Goal: Task Accomplishment & Management: Manage account settings

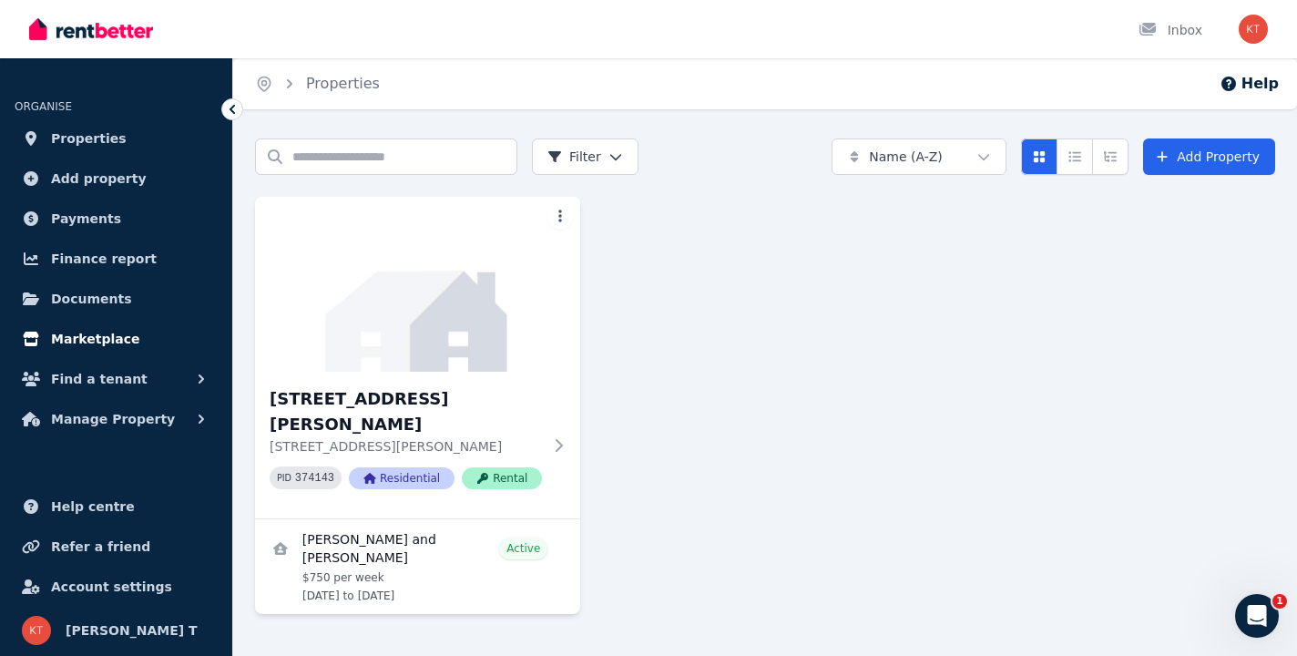
click at [112, 343] on span "Marketplace" at bounding box center [95, 339] width 88 height 22
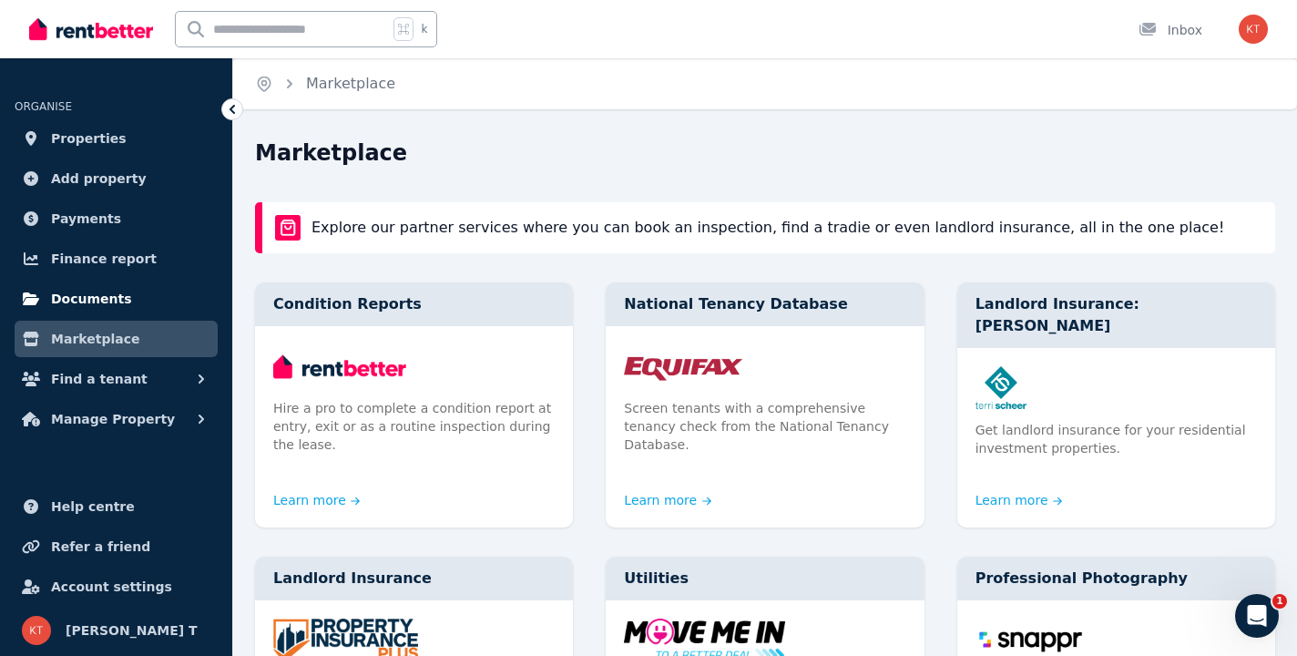
drag, startPoint x: 121, startPoint y: 302, endPoint x: 144, endPoint y: 299, distance: 22.9
click at [121, 302] on span "Documents" at bounding box center [91, 299] width 81 height 22
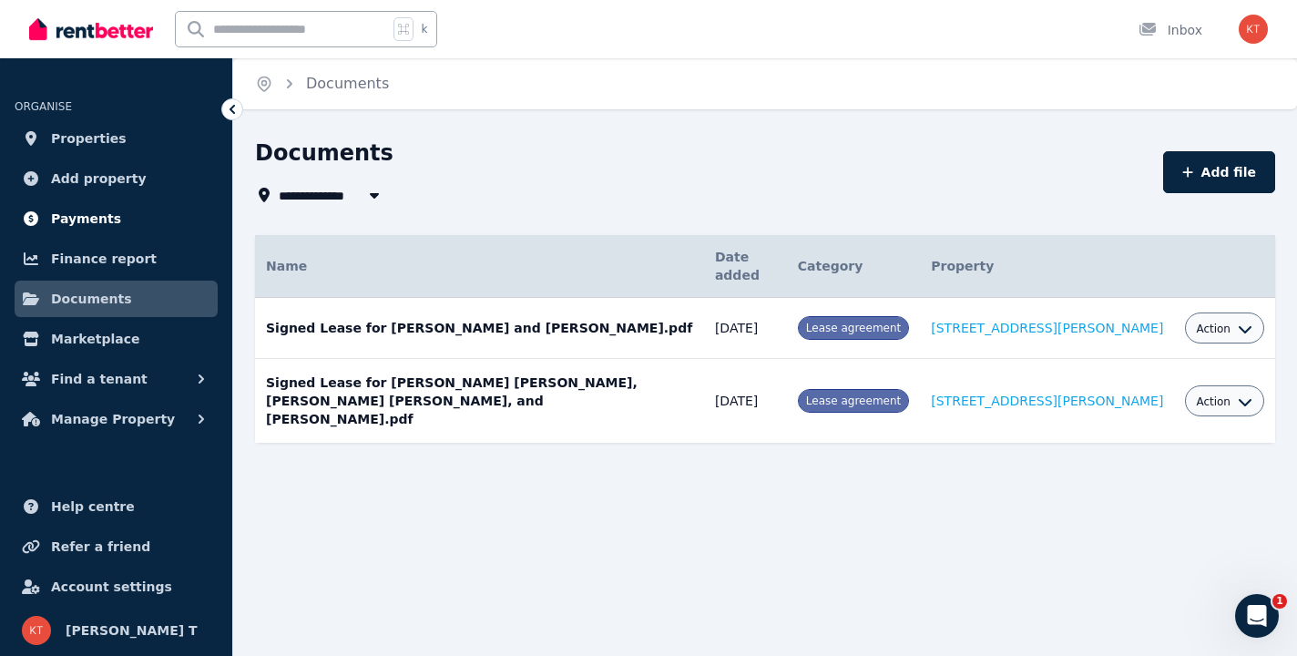
click at [100, 222] on span "Payments" at bounding box center [86, 219] width 70 height 22
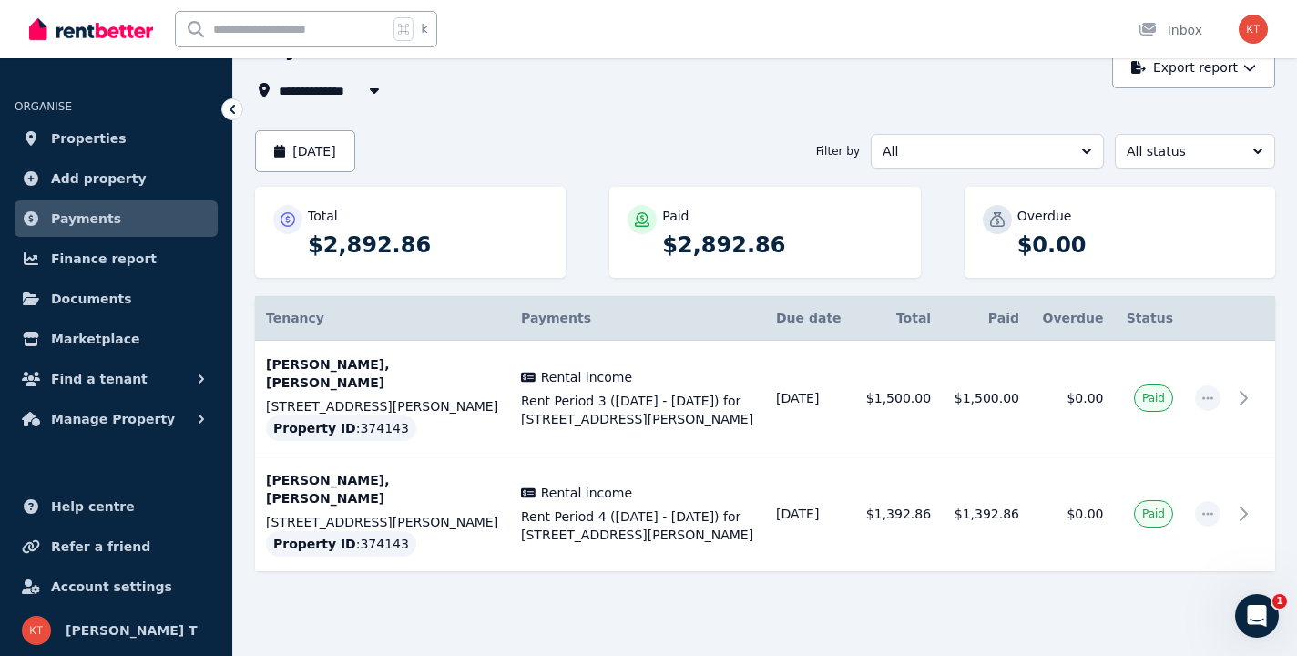
scroll to position [104, 0]
click at [101, 182] on span "Add property" at bounding box center [99, 179] width 96 height 22
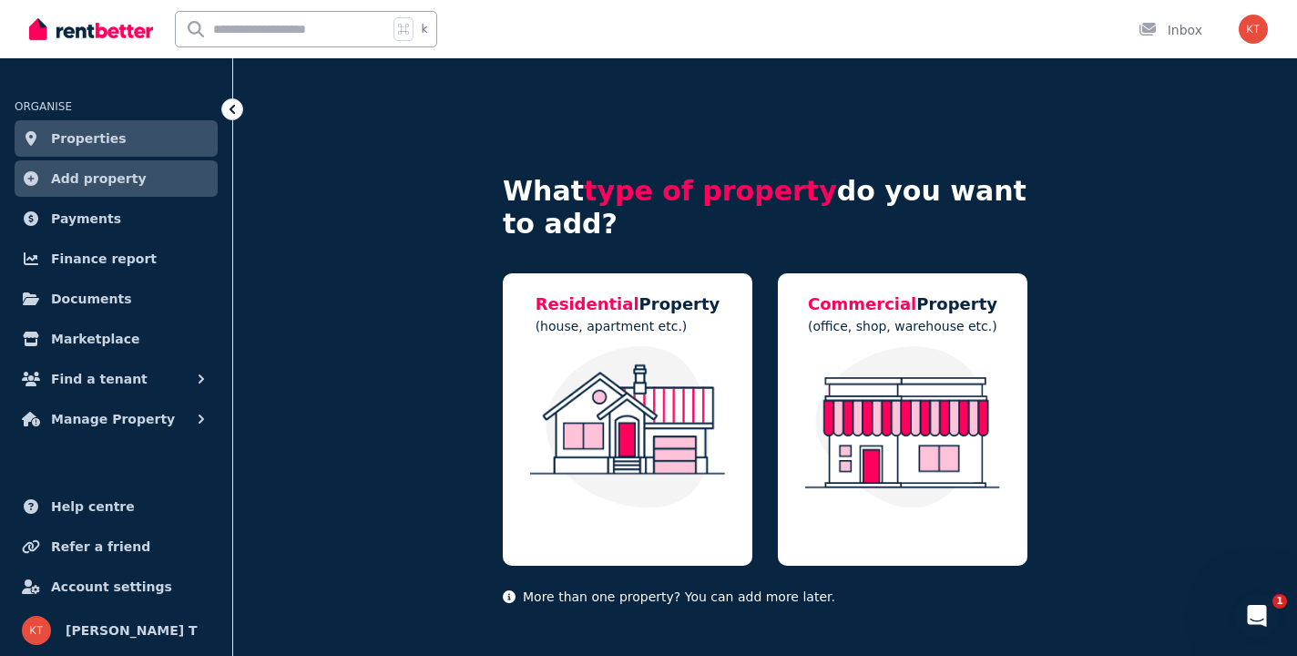
click at [130, 150] on link "Properties" at bounding box center [116, 138] width 203 height 36
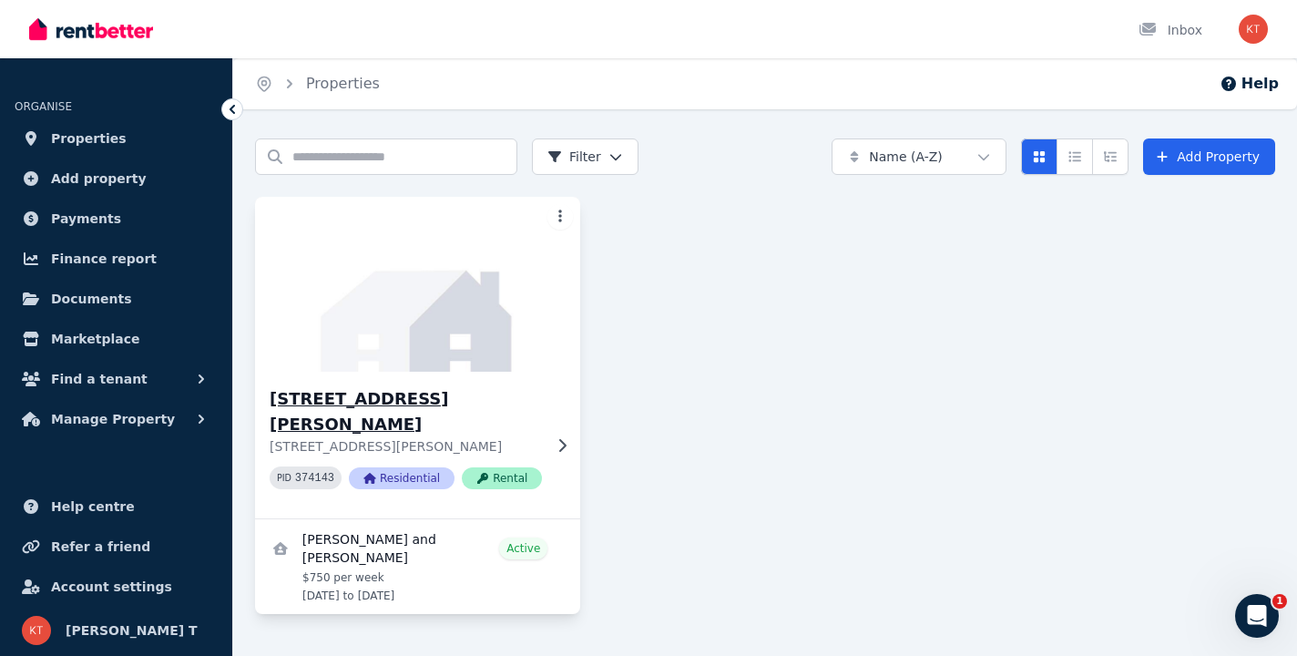
click at [420, 272] on img at bounding box center [418, 284] width 342 height 184
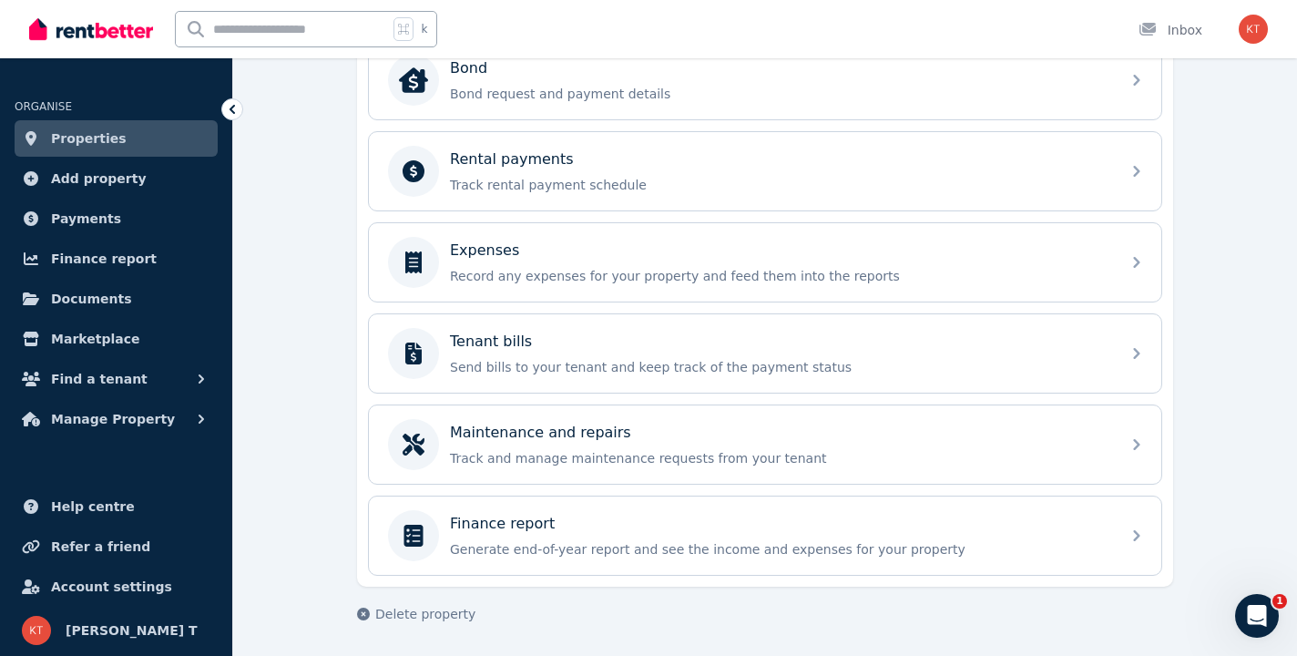
scroll to position [718, 0]
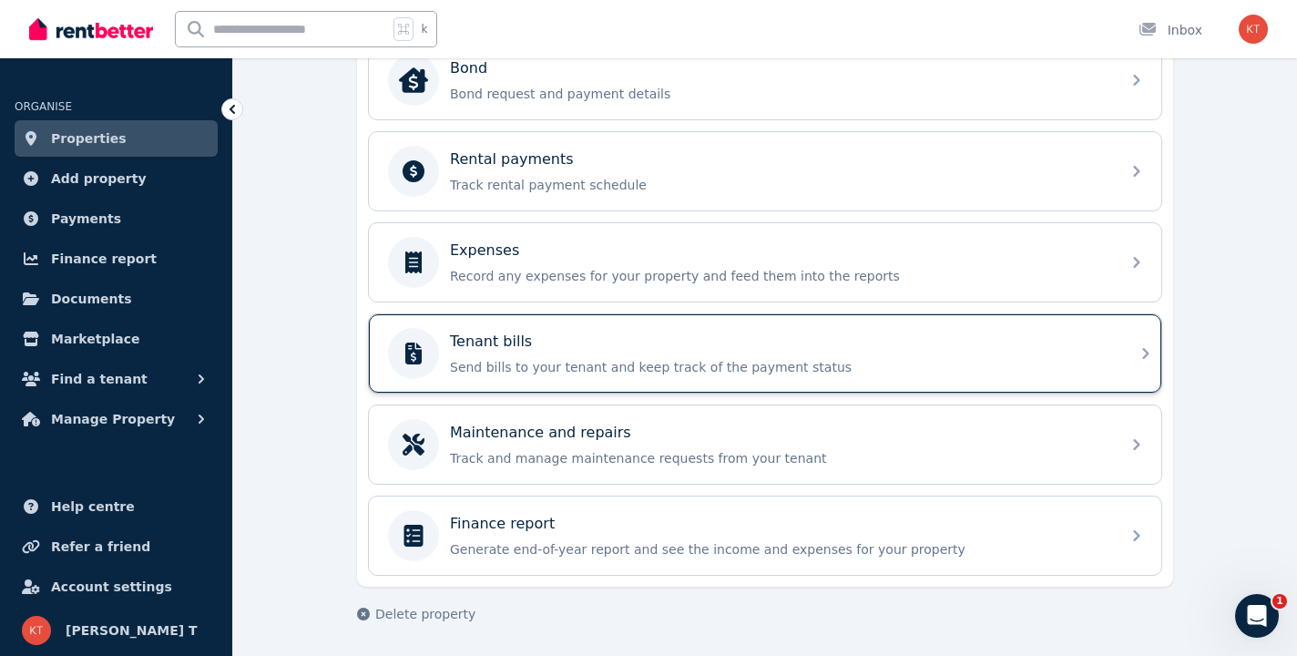
click at [589, 359] on p "Send bills to your tenant and keep track of the payment status" at bounding box center [780, 367] width 660 height 18
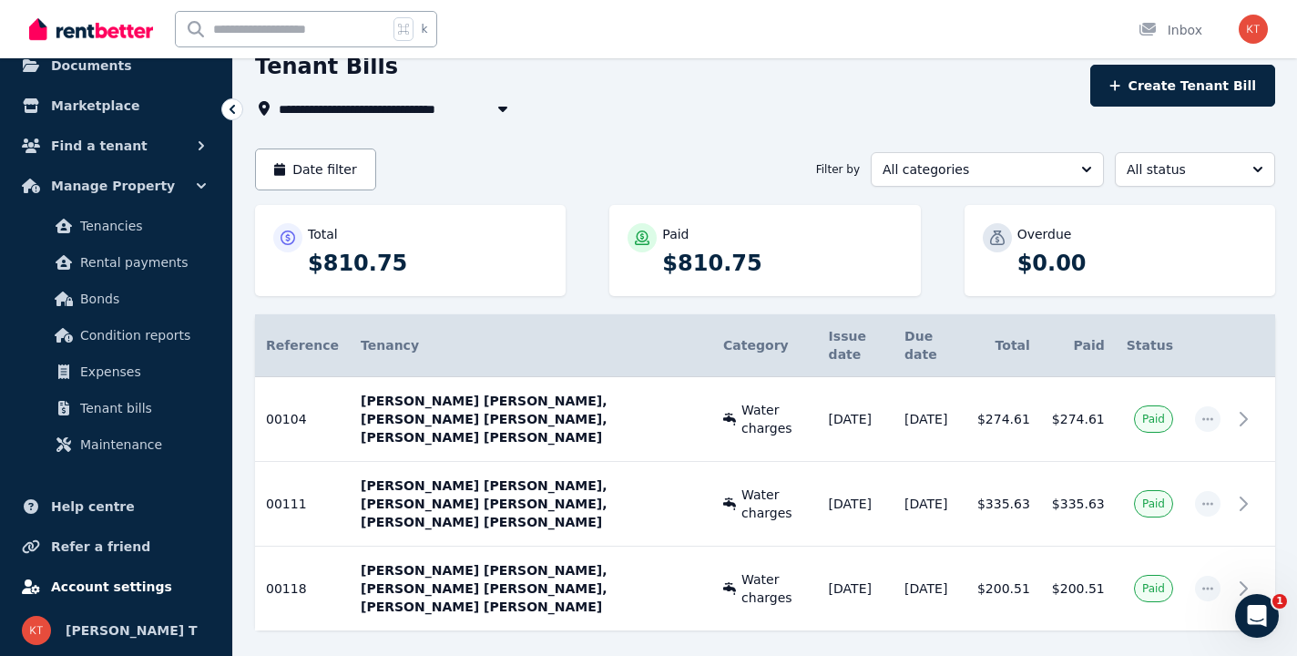
scroll to position [233, 0]
click at [93, 572] on link "Account settings" at bounding box center [116, 587] width 203 height 36
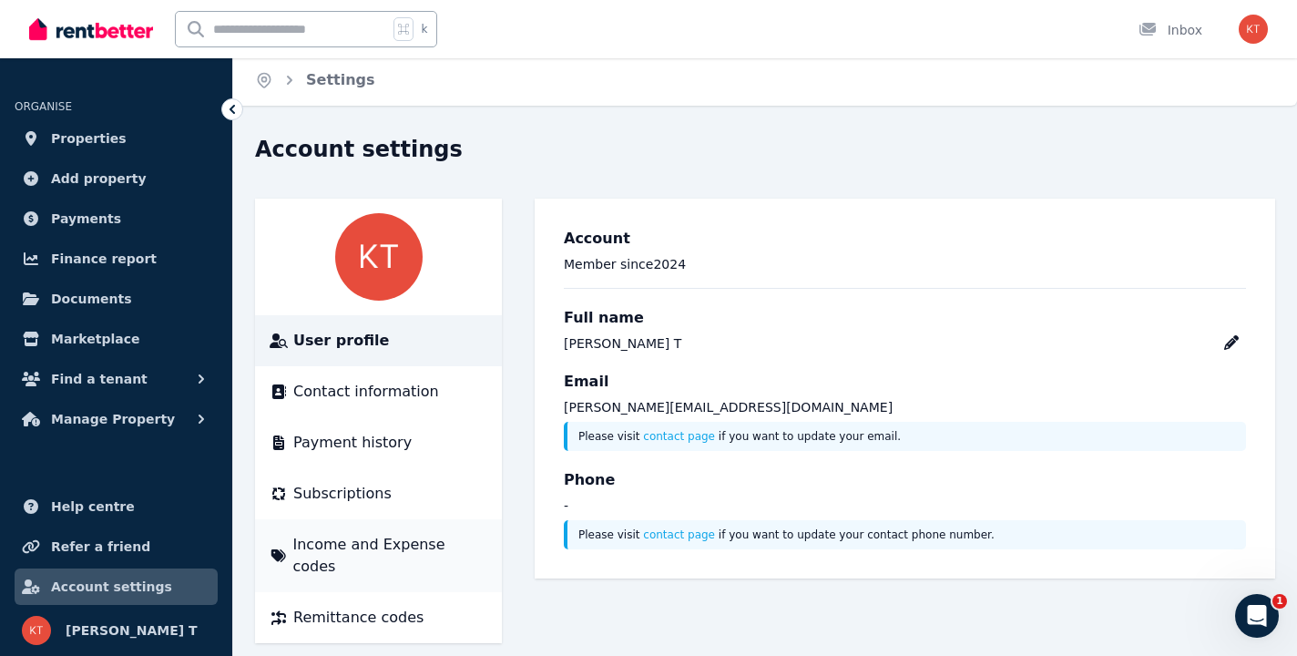
scroll to position [2, 0]
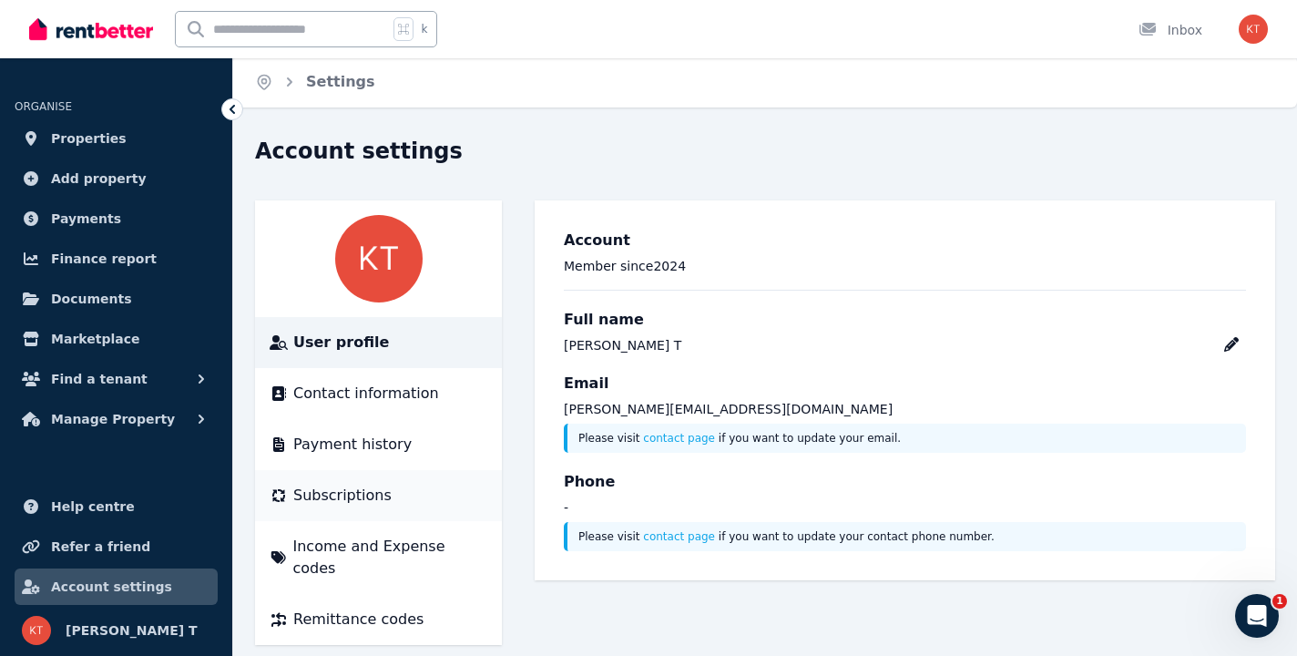
click at [394, 475] on li "Subscriptions" at bounding box center [378, 495] width 247 height 51
click at [325, 502] on span "Subscriptions" at bounding box center [342, 496] width 98 height 22
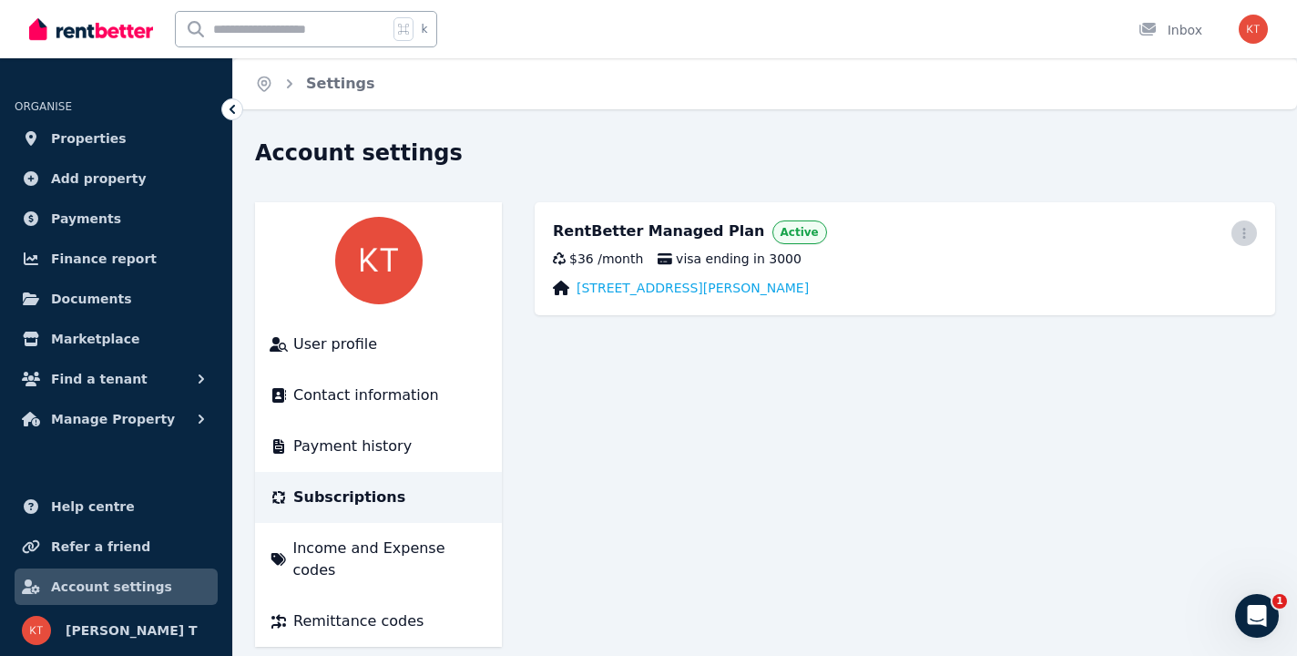
click at [1243, 231] on icon "button" at bounding box center [1244, 233] width 15 height 13
click at [1145, 330] on span "Cancel plan" at bounding box center [1162, 341] width 160 height 22
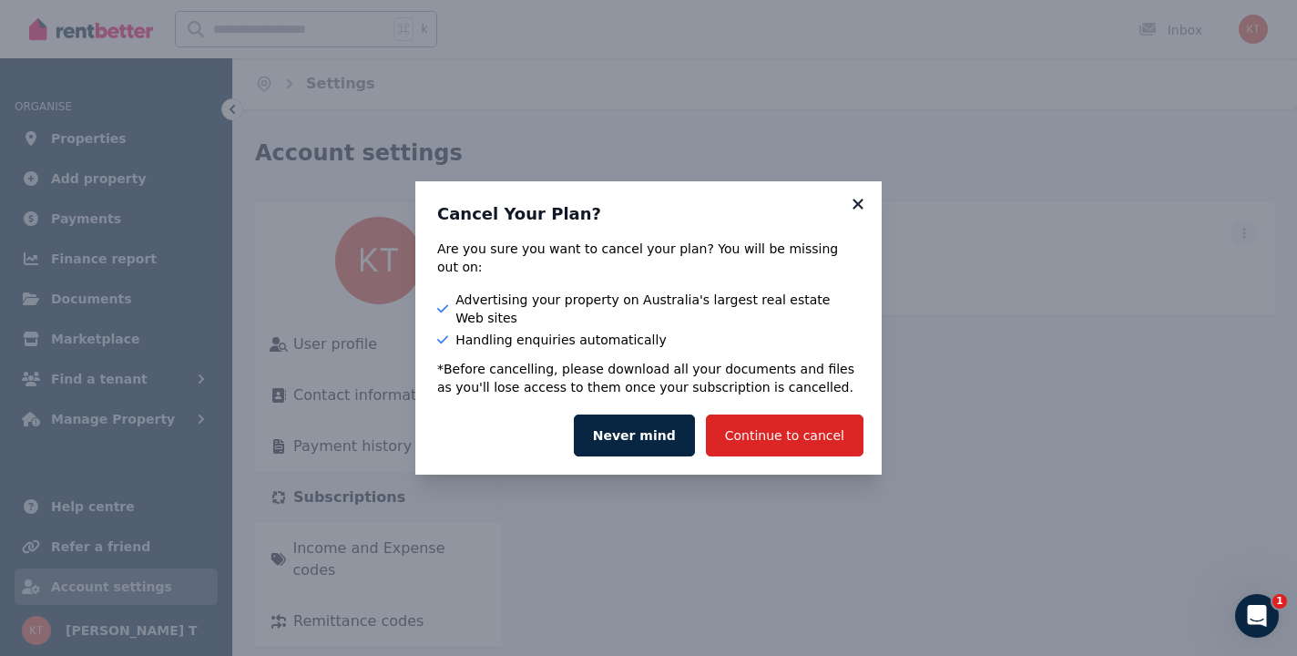
click at [859, 212] on icon at bounding box center [858, 204] width 18 height 16
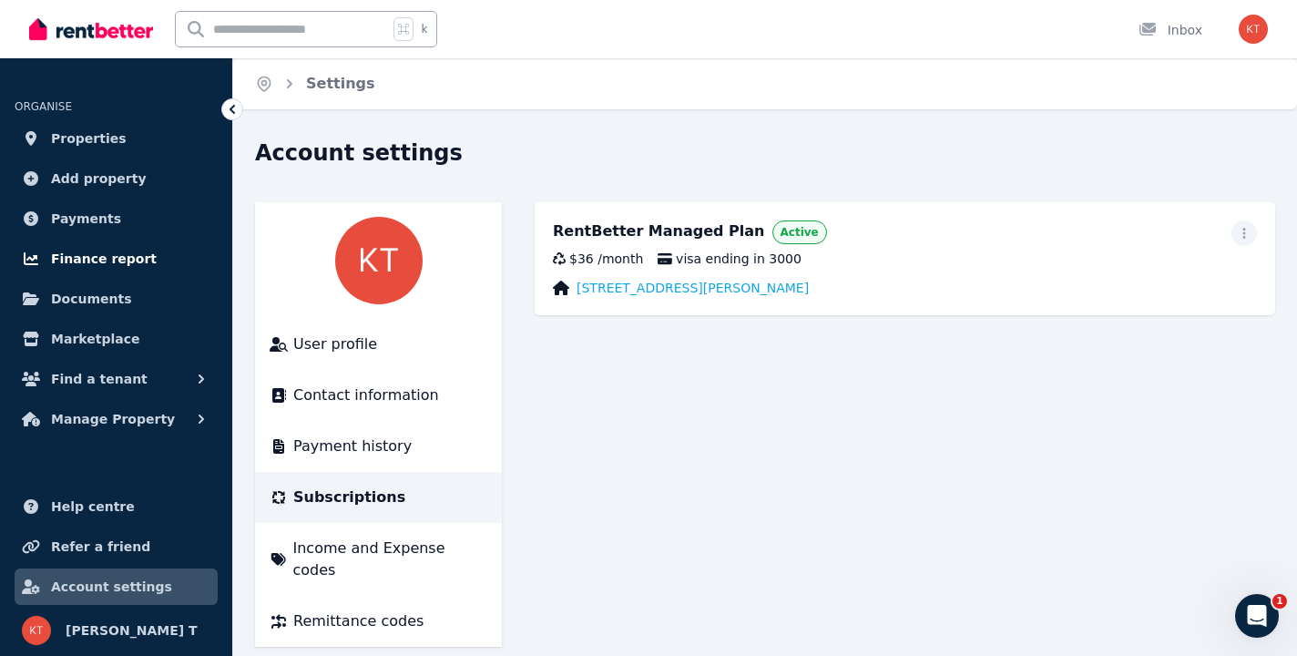
click at [106, 263] on span "Finance report" at bounding box center [104, 259] width 106 height 22
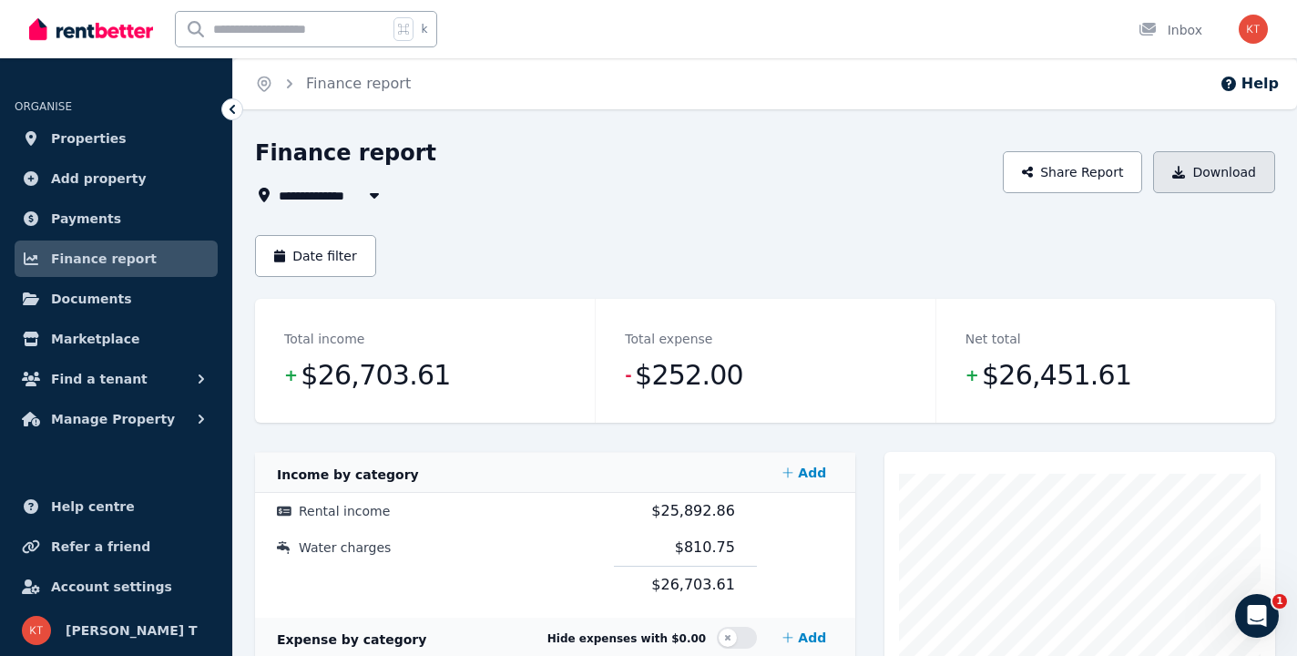
click at [1203, 163] on button "Download" at bounding box center [1214, 172] width 122 height 42
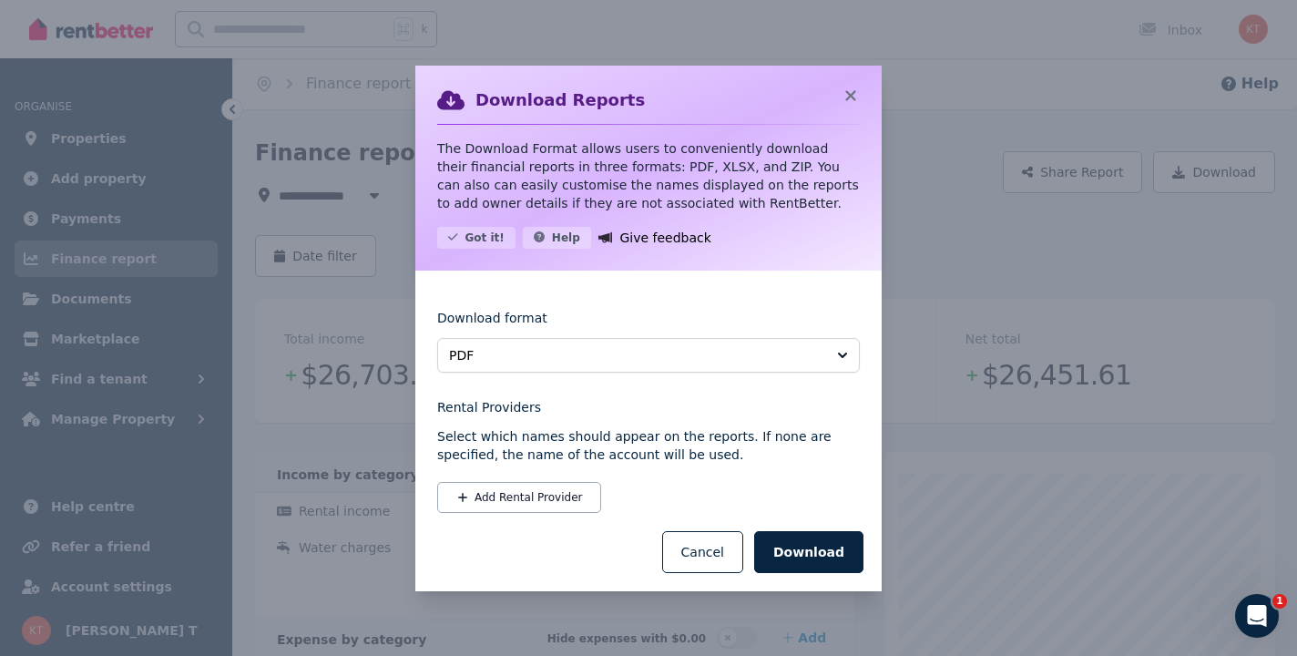
click at [814, 342] on button "PDF" at bounding box center [648, 355] width 423 height 35
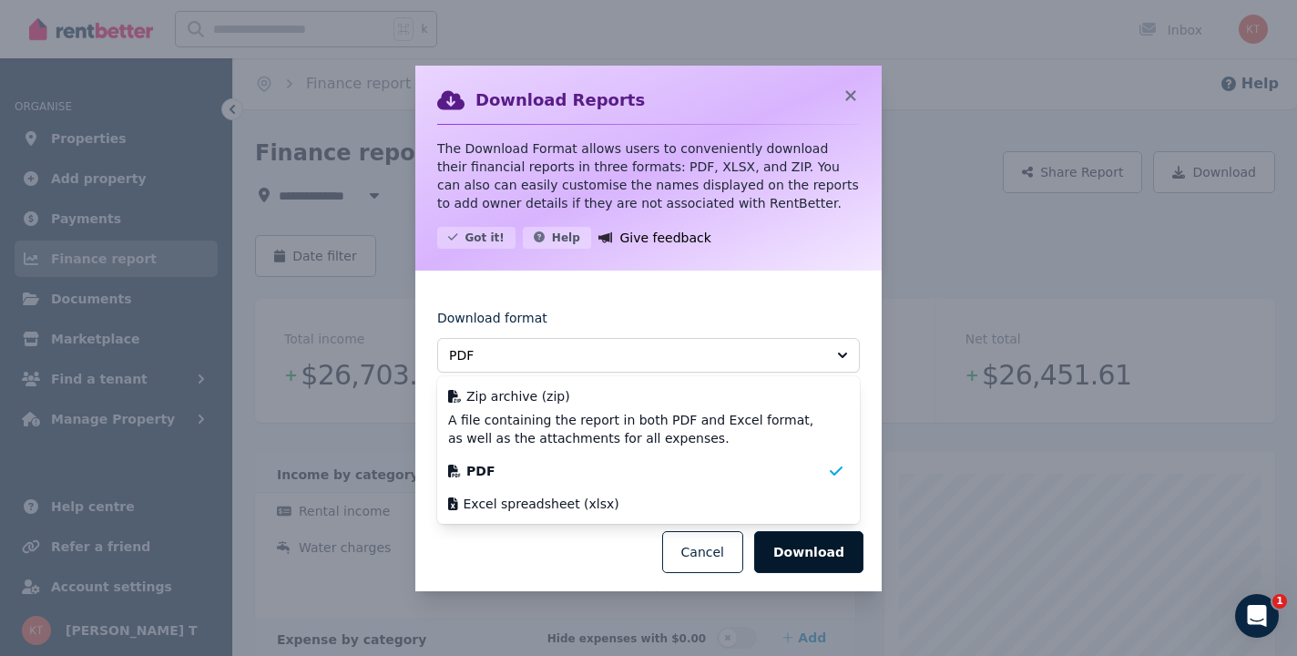
click at [802, 547] on button "Download" at bounding box center [808, 552] width 109 height 42
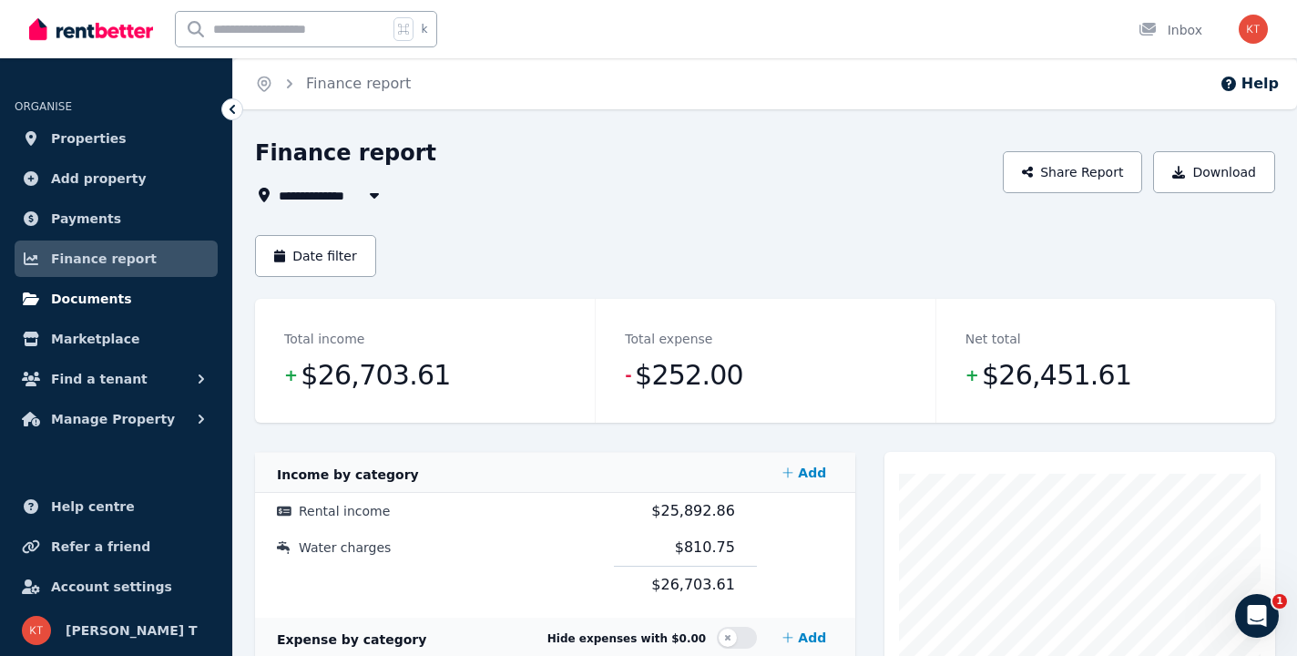
click at [67, 297] on span "Documents" at bounding box center [91, 299] width 81 height 22
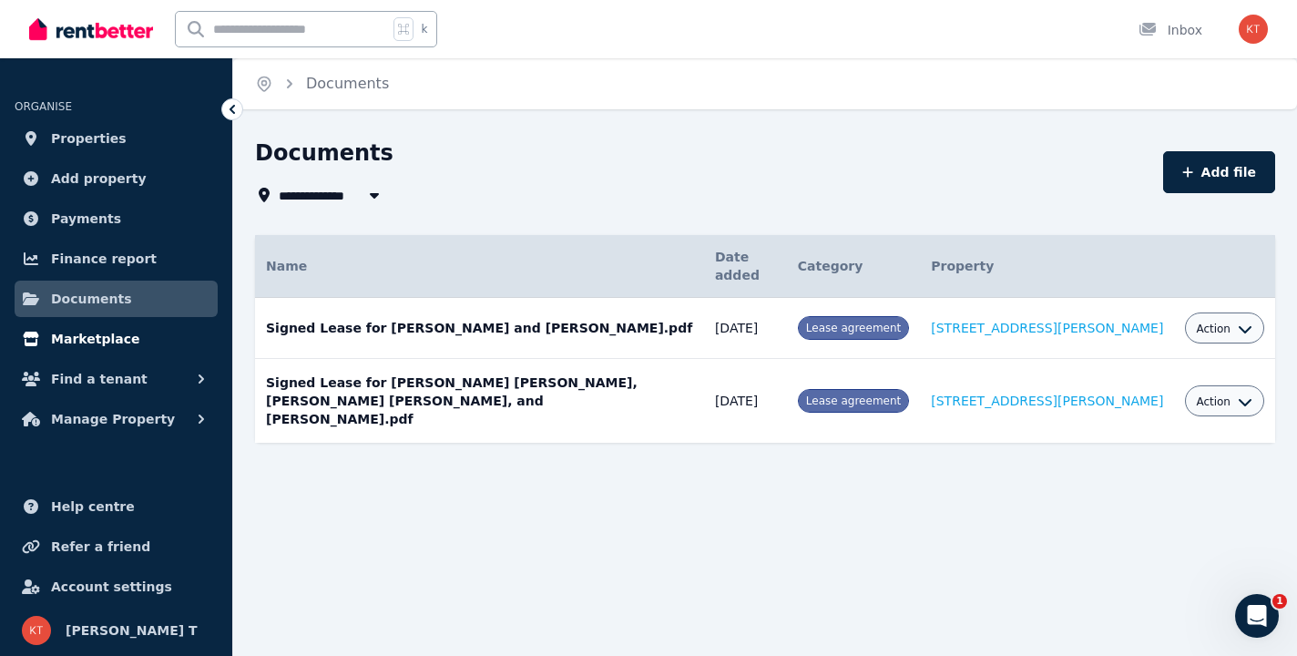
click at [86, 347] on span "Marketplace" at bounding box center [95, 339] width 88 height 22
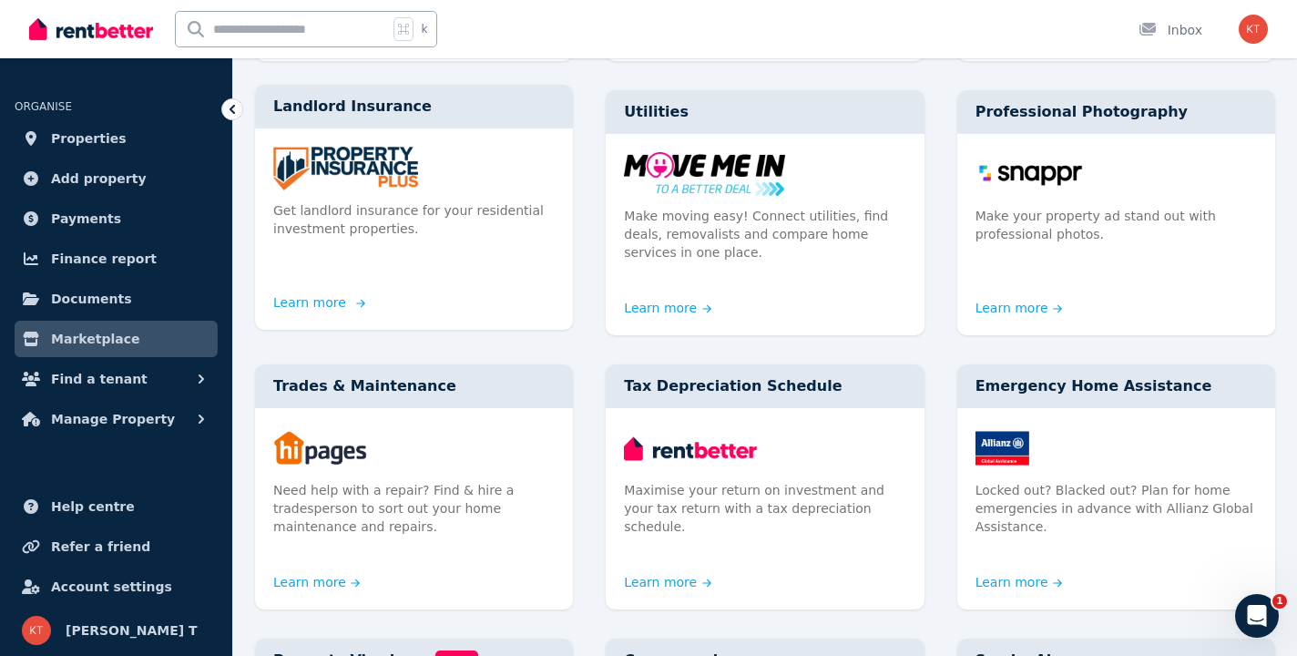
scroll to position [502, 0]
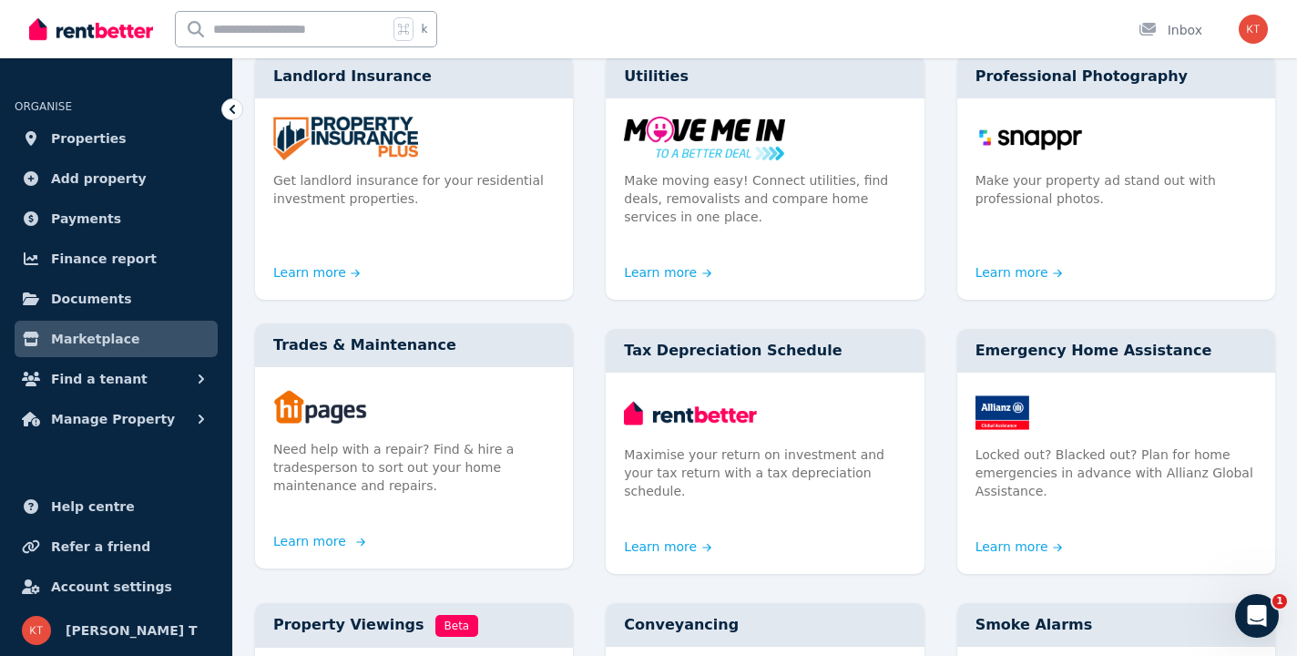
click at [535, 419] on img at bounding box center [414, 407] width 282 height 44
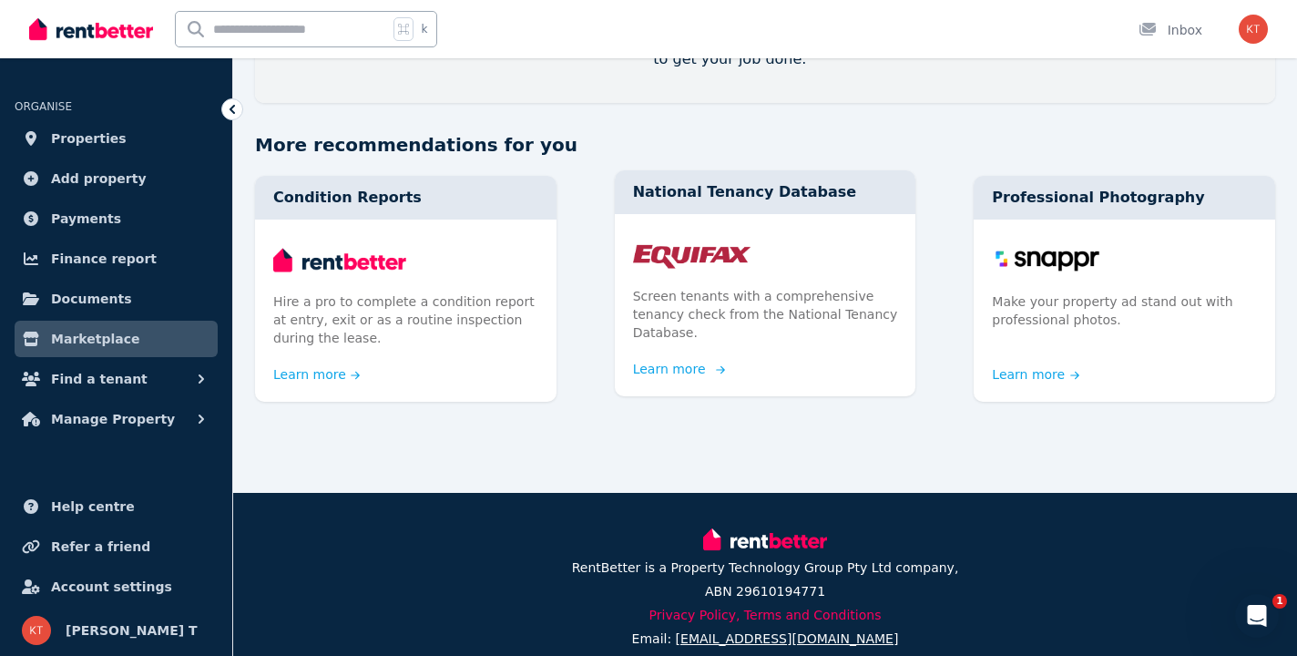
scroll to position [368, 0]
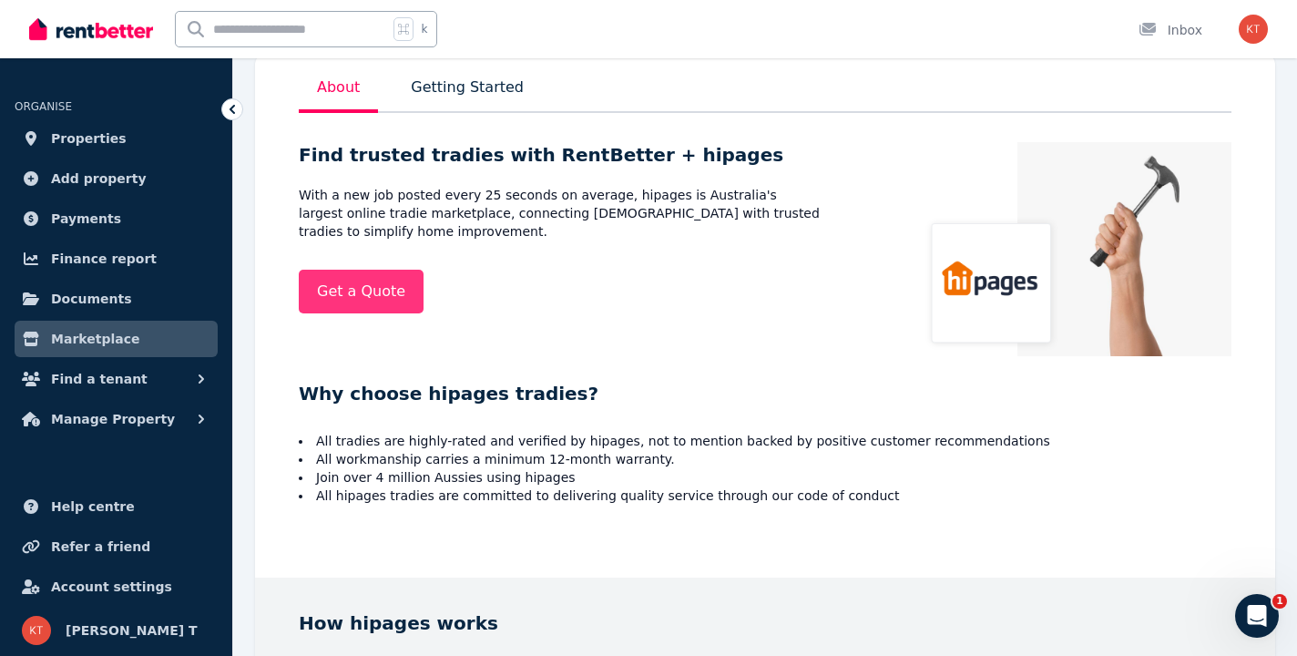
click at [379, 303] on link "Get a Quote" at bounding box center [361, 292] width 125 height 44
click at [73, 133] on span "Properties" at bounding box center [89, 139] width 76 height 22
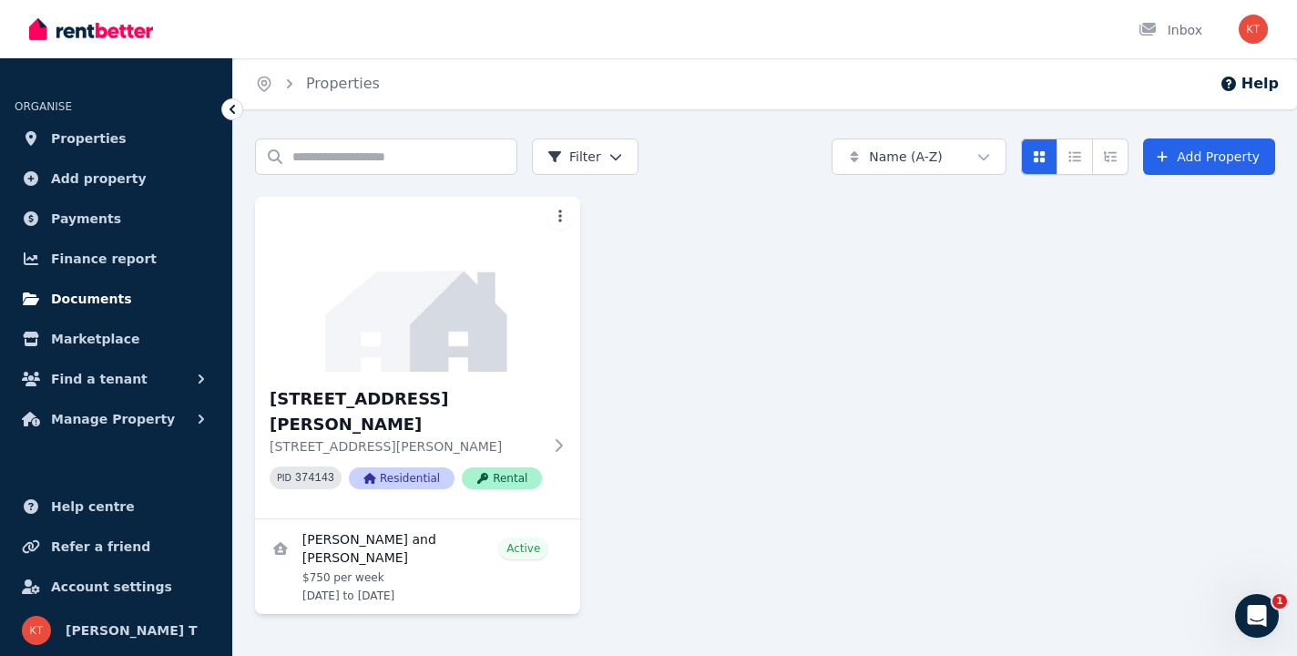
click at [158, 299] on link "Documents" at bounding box center [116, 299] width 203 height 36
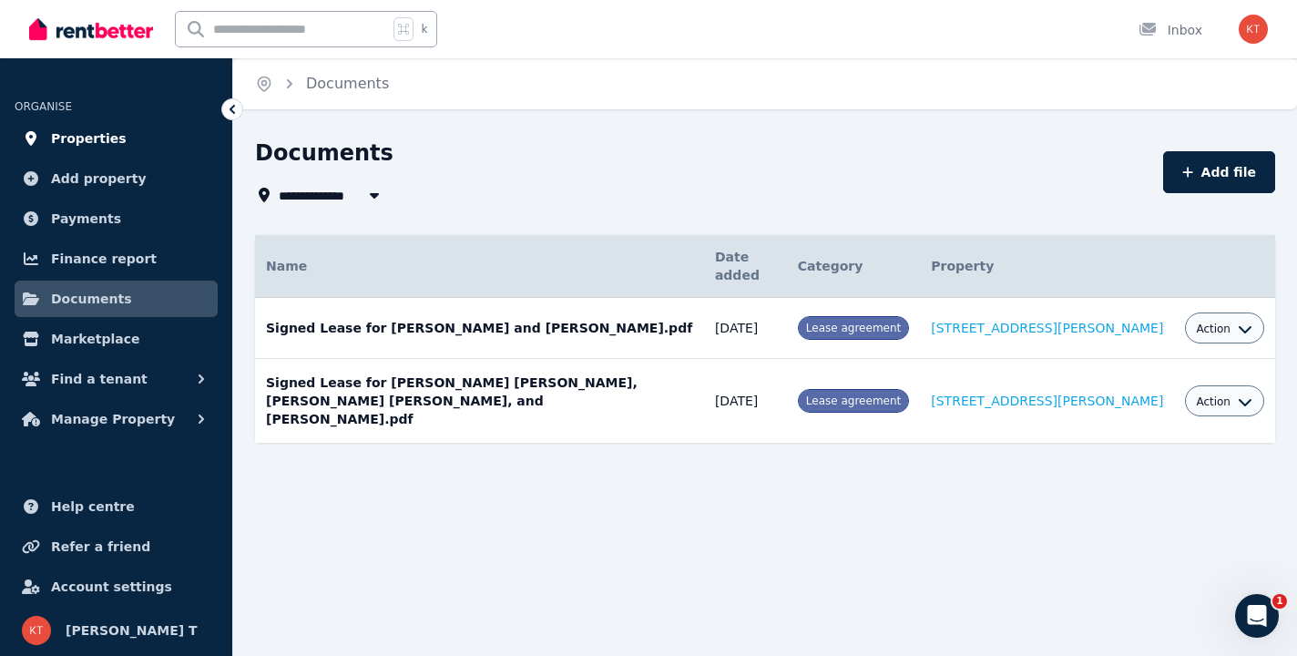
click at [79, 131] on span "Properties" at bounding box center [89, 139] width 76 height 22
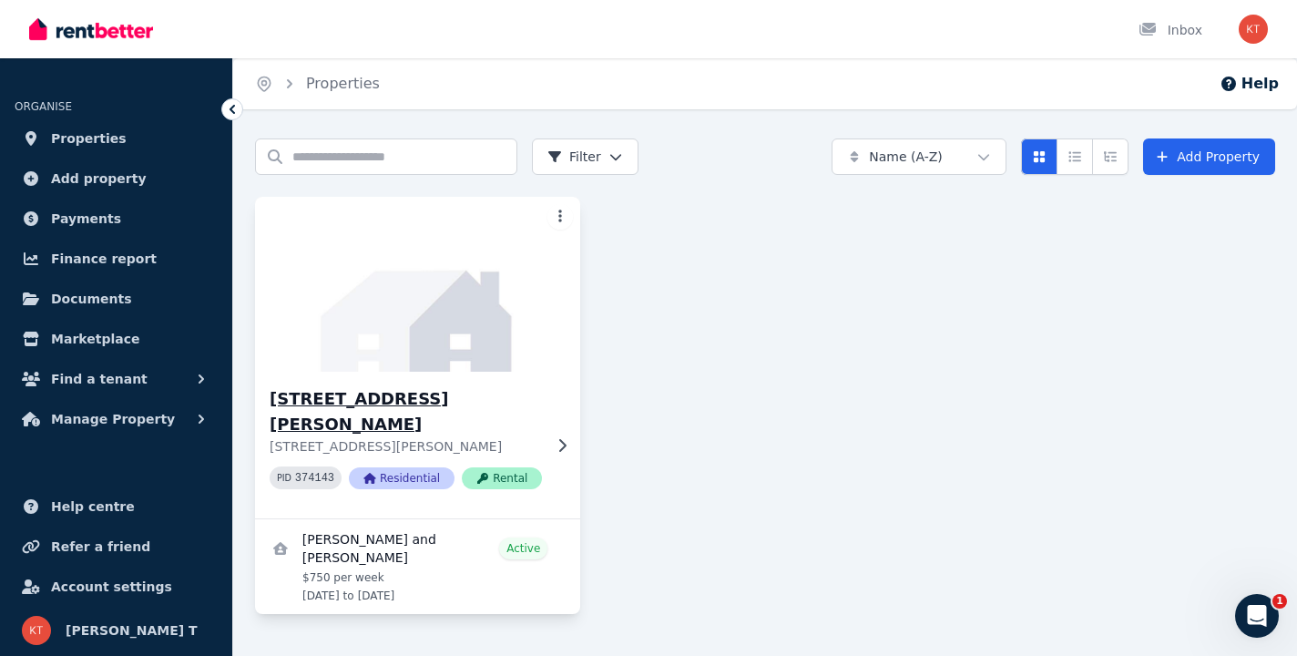
click at [456, 364] on img at bounding box center [418, 284] width 342 height 184
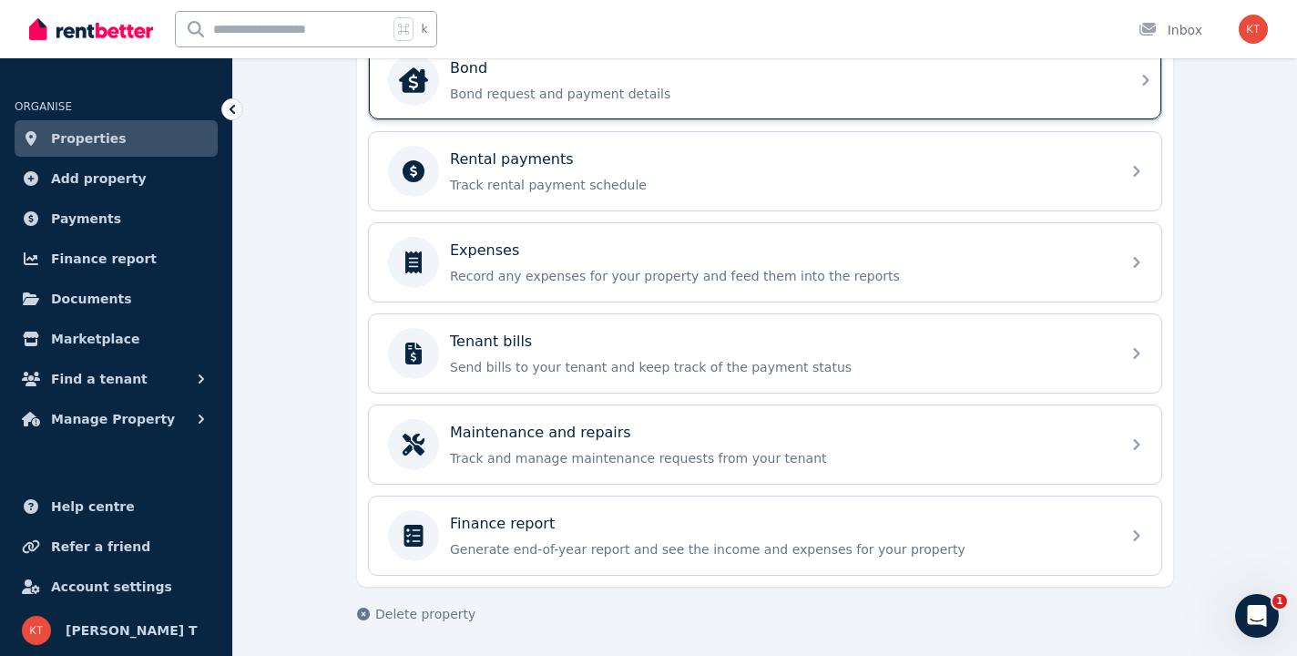
scroll to position [718, 0]
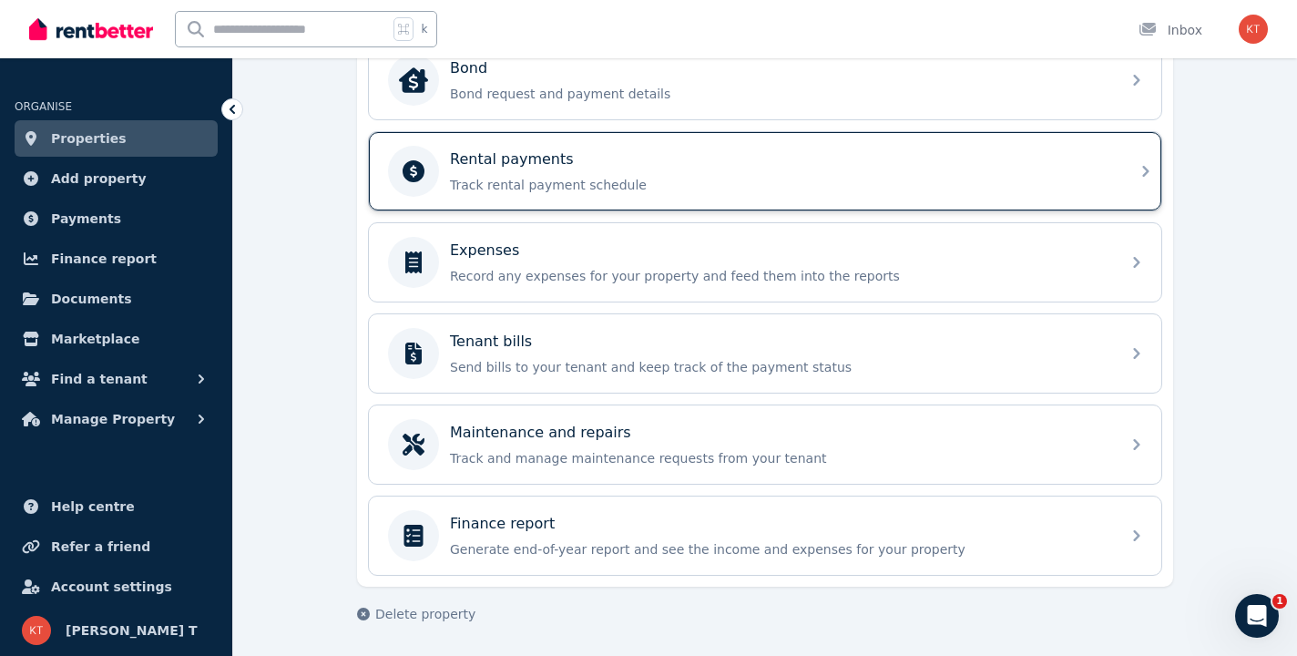
click at [937, 152] on div "Rental payments" at bounding box center [780, 160] width 660 height 22
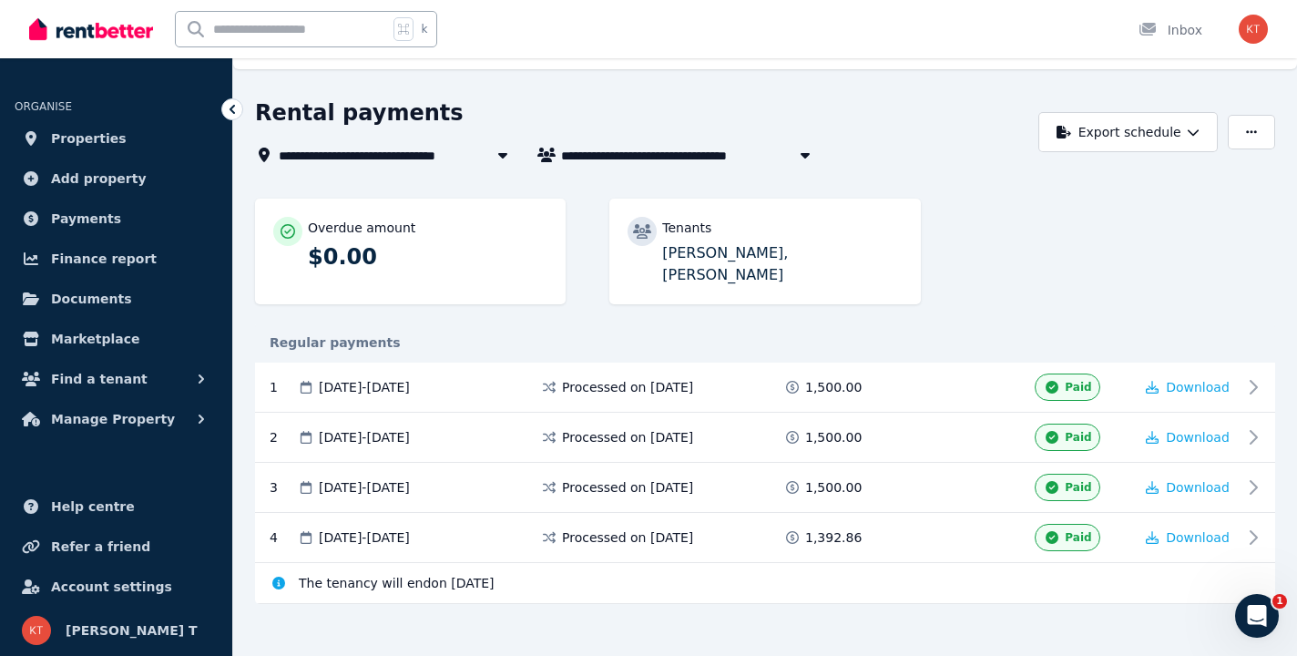
scroll to position [39, 0]
click at [1254, 133] on icon "button" at bounding box center [1251, 133] width 11 height 13
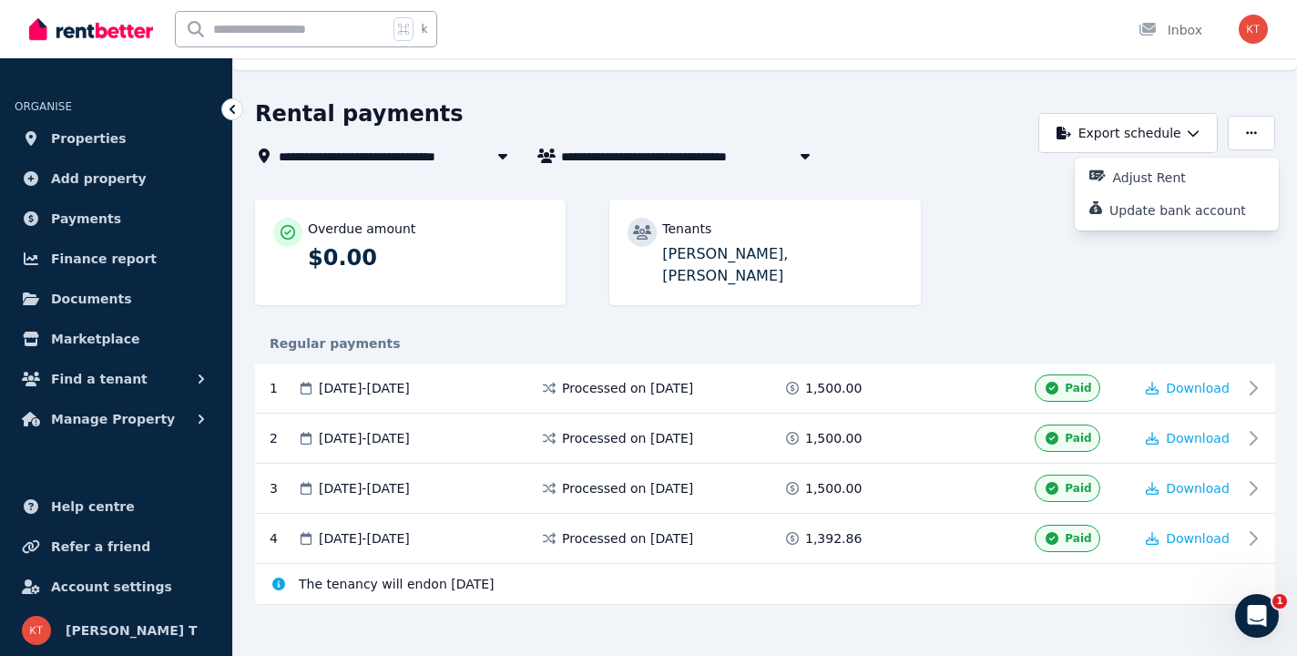
click at [231, 111] on icon at bounding box center [232, 109] width 5 height 9
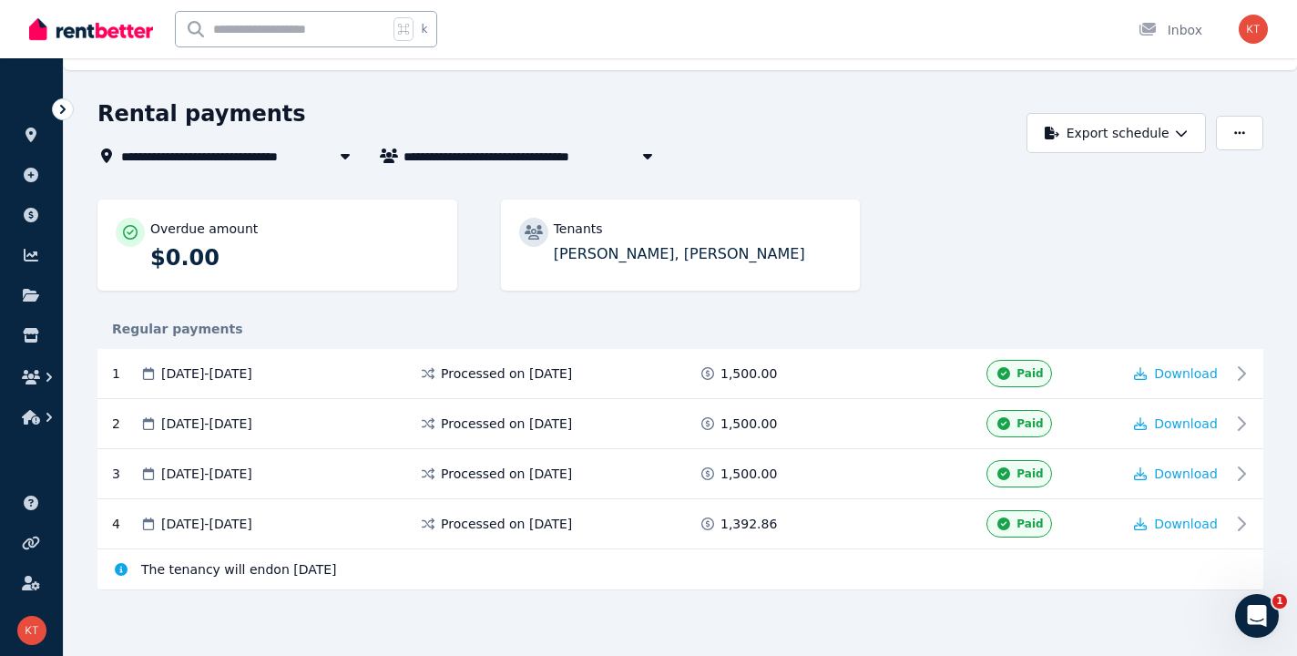
click at [60, 110] on icon at bounding box center [63, 109] width 18 height 18
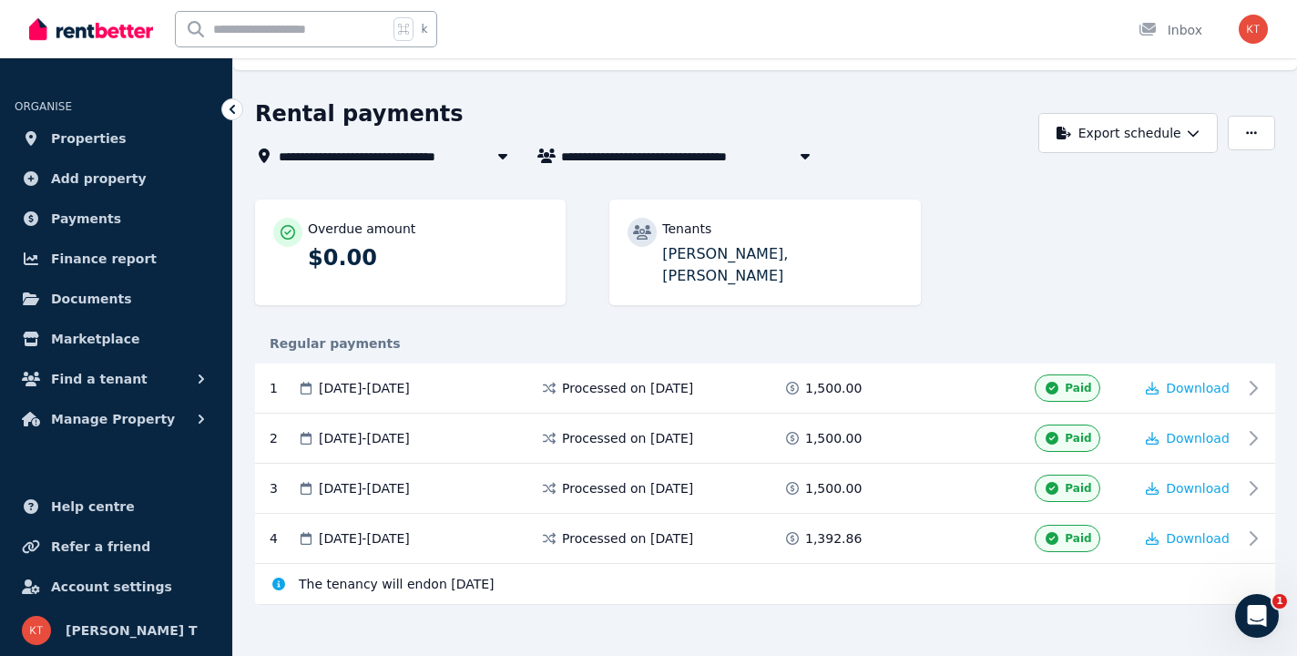
click at [422, 150] on span "[STREET_ADDRESS][PERSON_NAME]" at bounding box center [411, 156] width 265 height 22
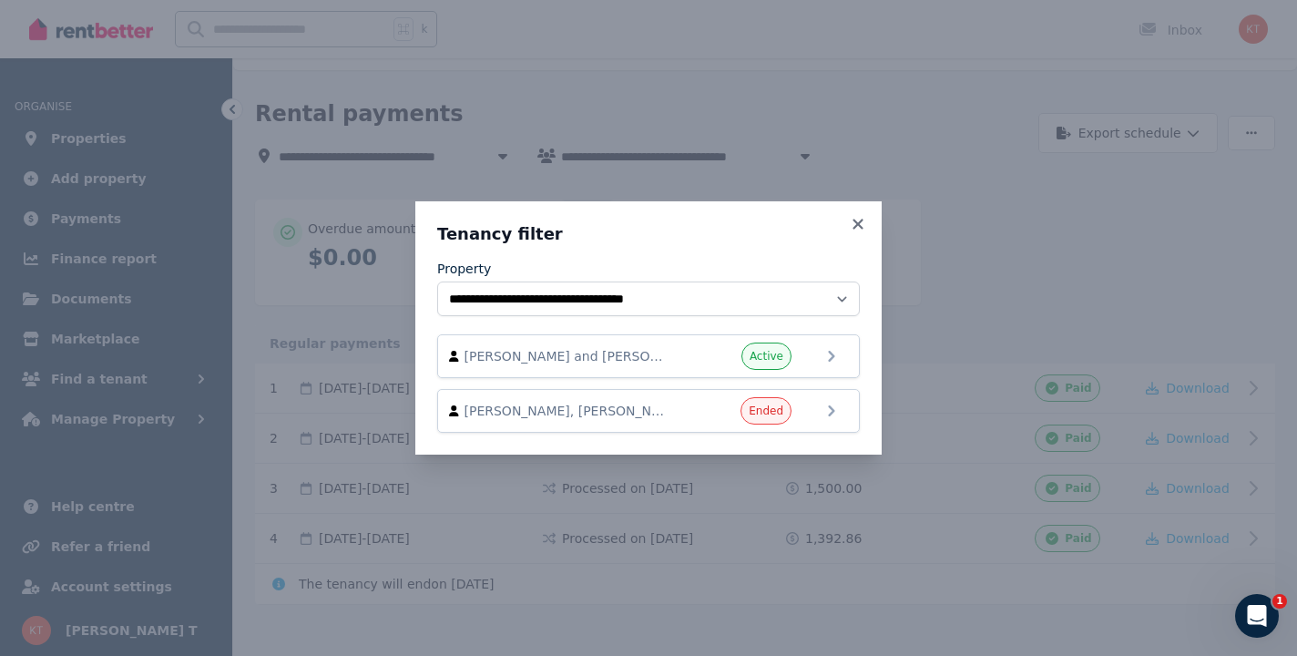
click at [137, 261] on div "**********" at bounding box center [648, 328] width 1297 height 656
click at [866, 228] on icon at bounding box center [858, 224] width 18 height 16
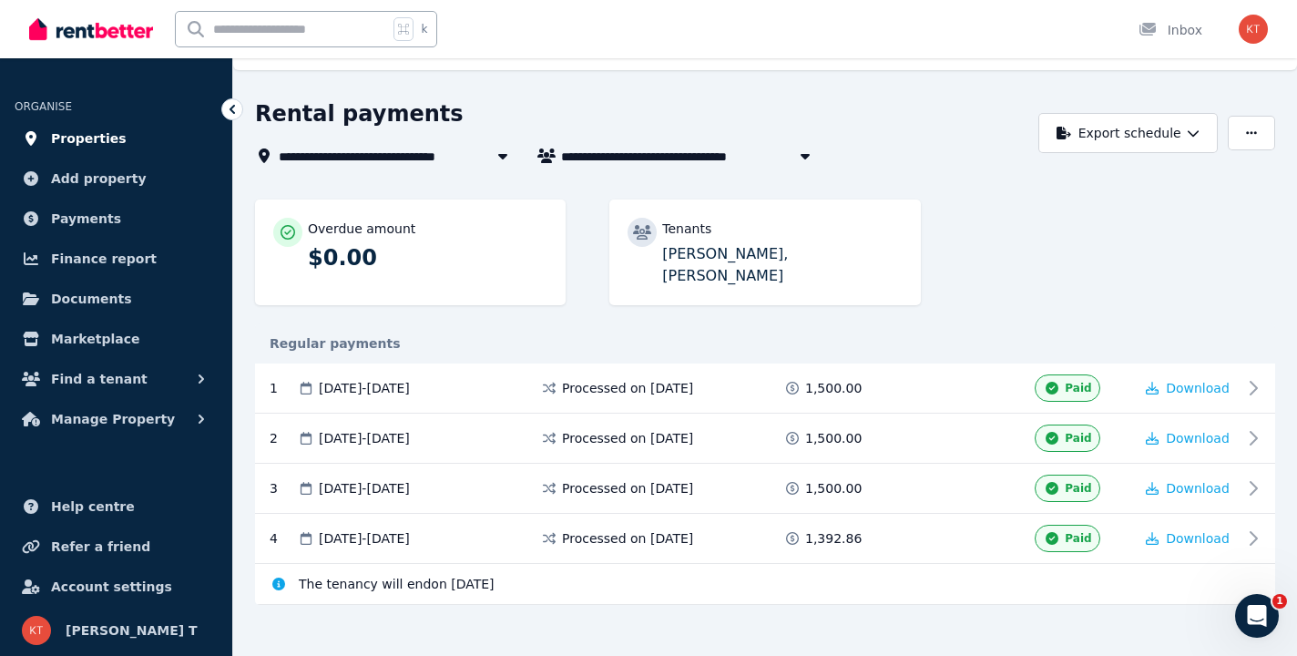
click at [112, 142] on span "Properties" at bounding box center [89, 139] width 76 height 22
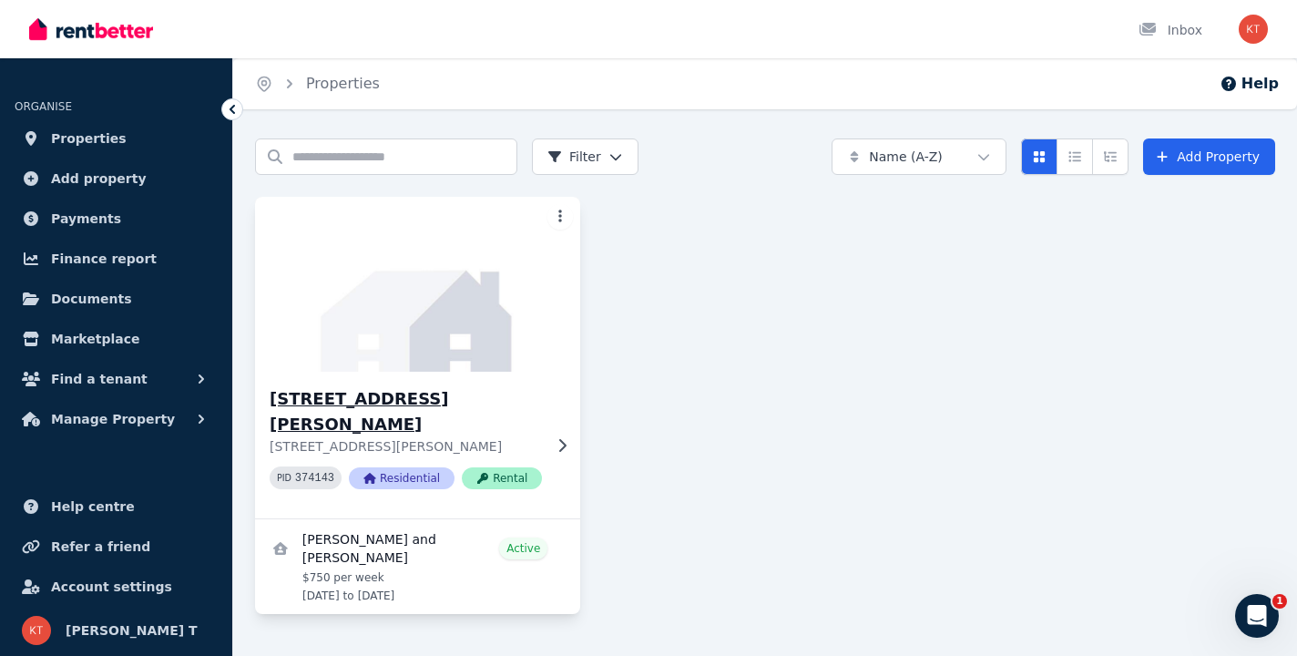
click at [436, 240] on img at bounding box center [418, 284] width 342 height 184
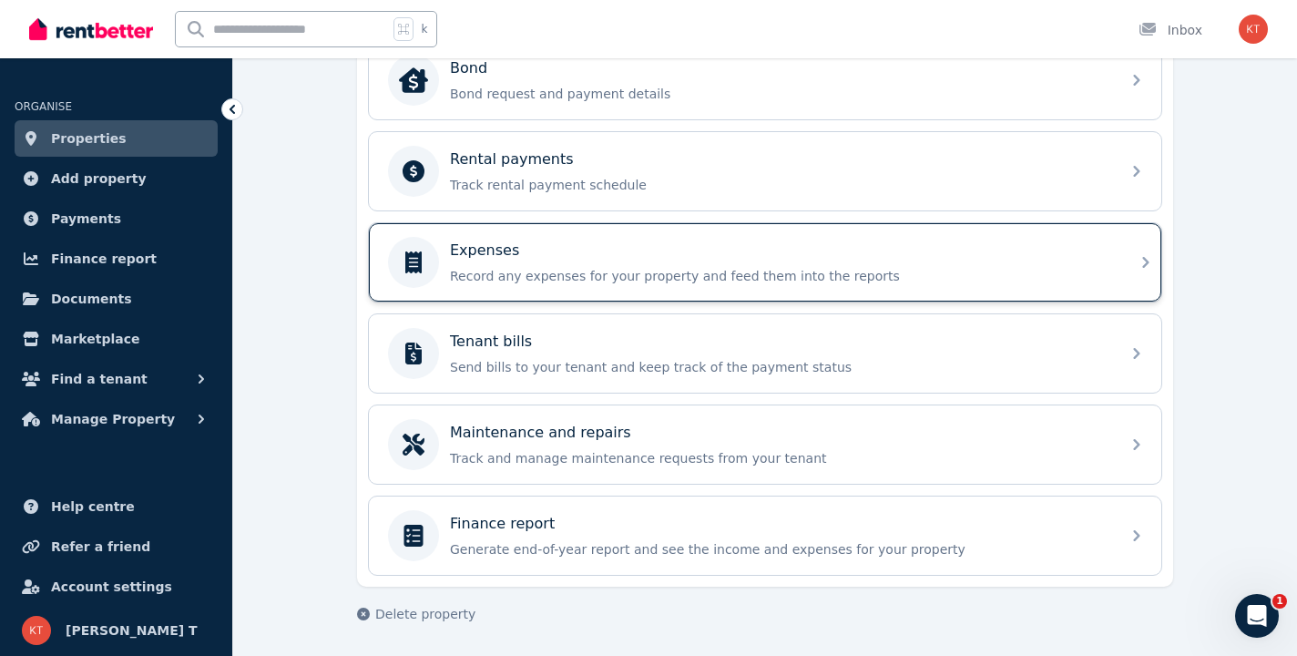
scroll to position [718, 0]
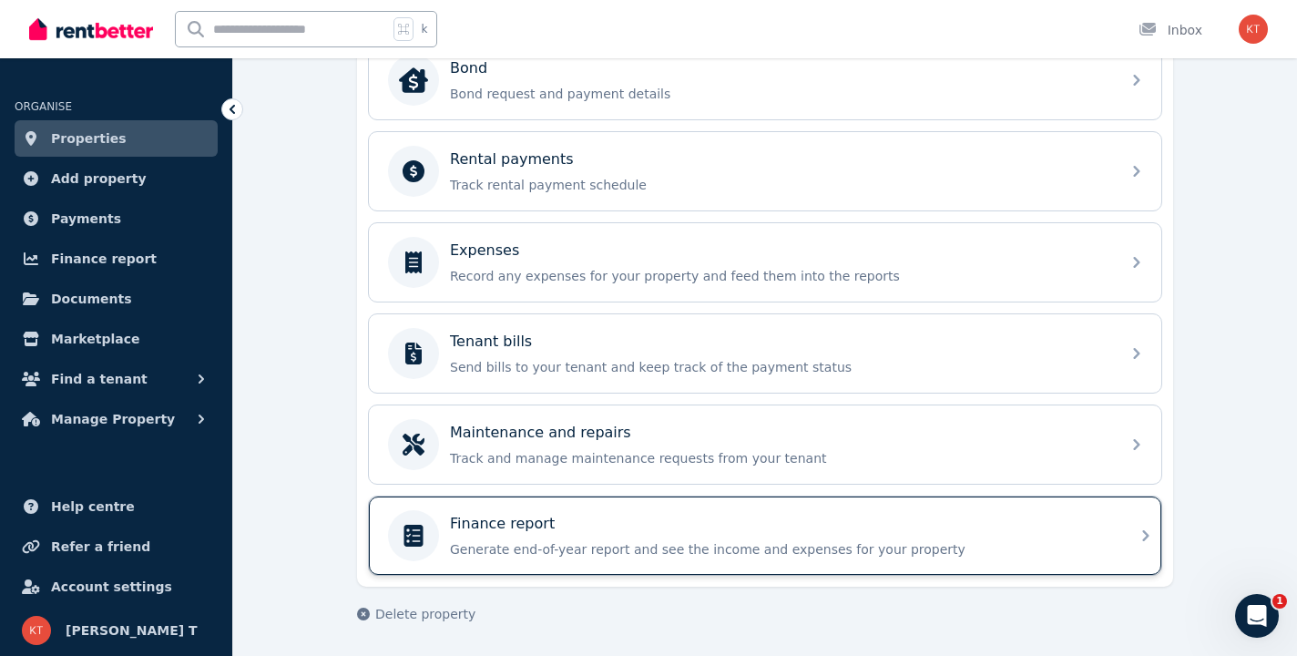
click at [397, 543] on icon at bounding box center [414, 536] width 44 height 22
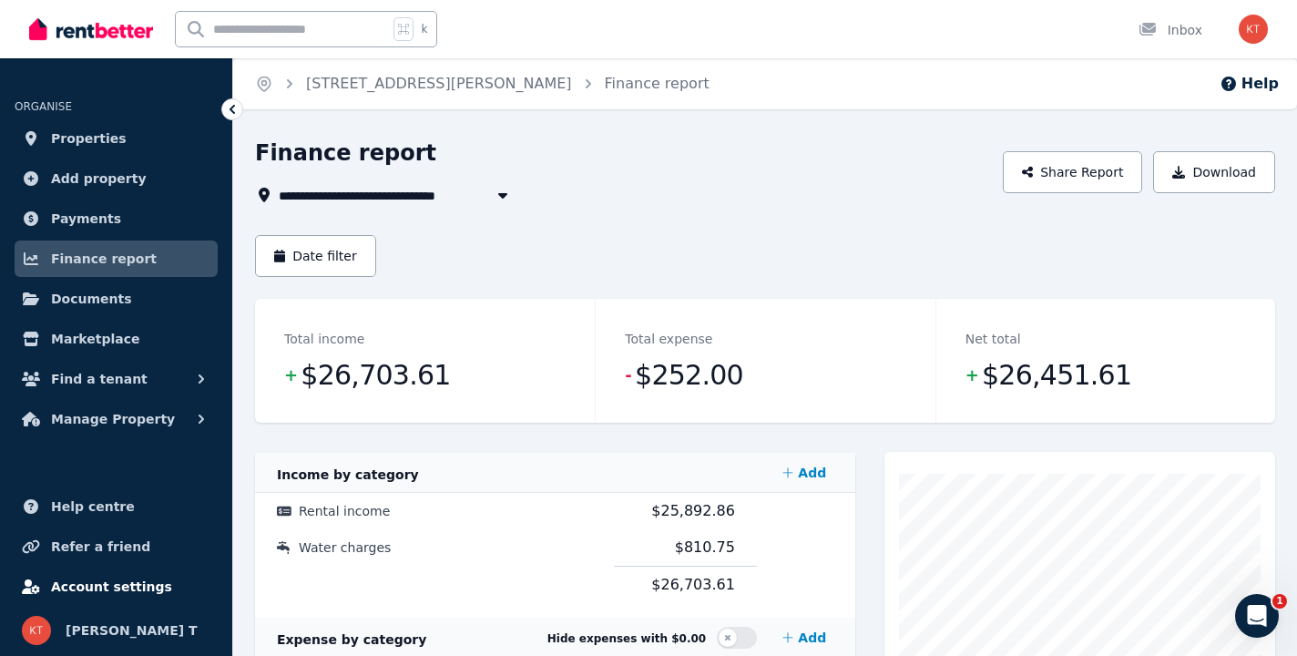
click at [94, 583] on span "Account settings" at bounding box center [111, 587] width 121 height 22
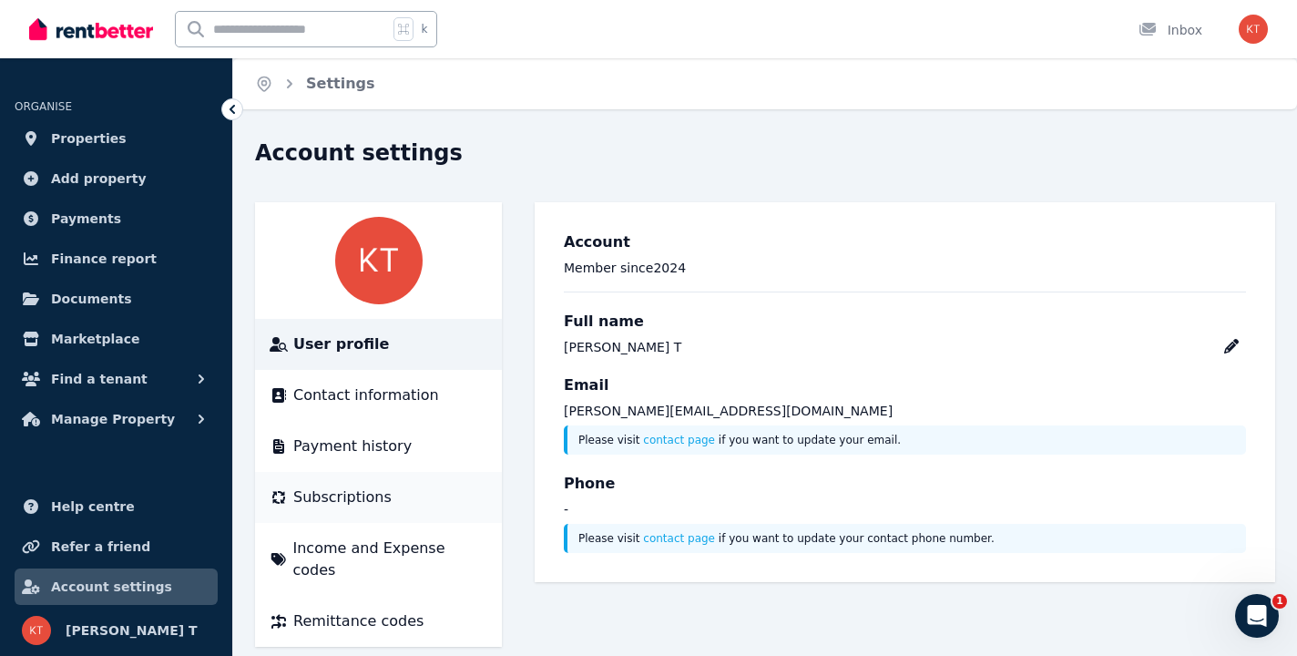
click at [363, 512] on li "Subscriptions" at bounding box center [378, 497] width 247 height 51
click at [341, 495] on span "Subscriptions" at bounding box center [342, 498] width 98 height 22
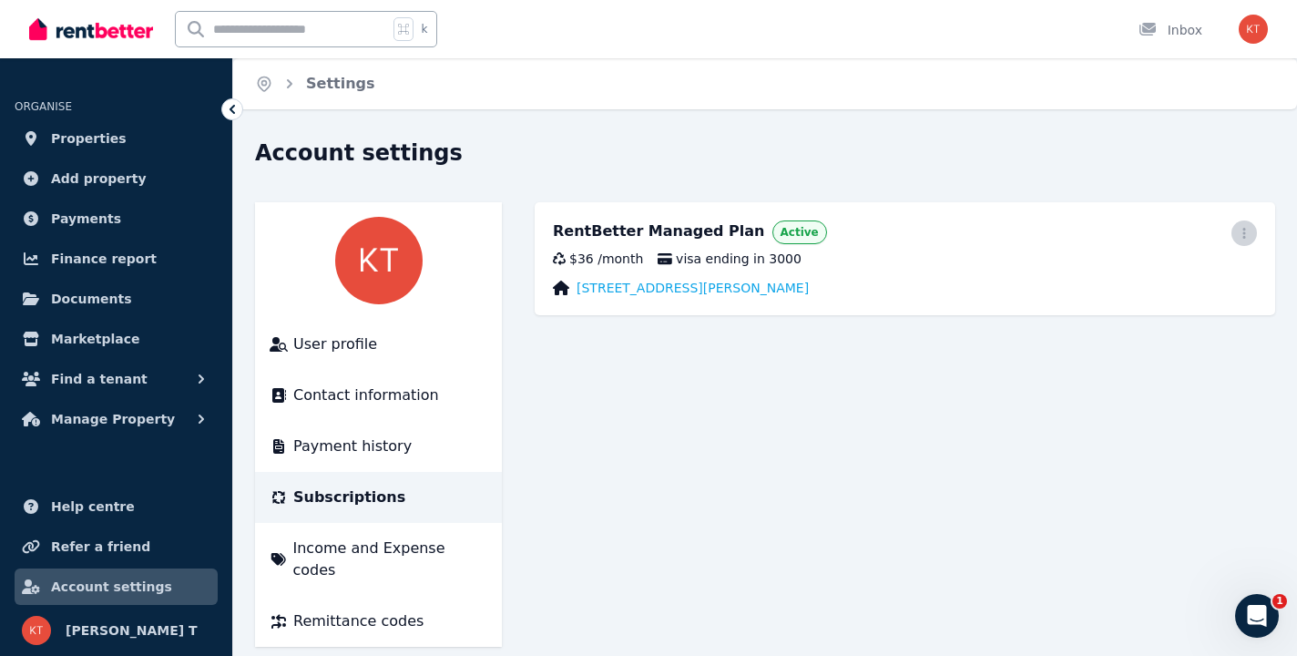
click at [1245, 234] on icon "button" at bounding box center [1244, 233] width 3 height 11
click at [1156, 330] on span "Cancel plan" at bounding box center [1162, 341] width 160 height 22
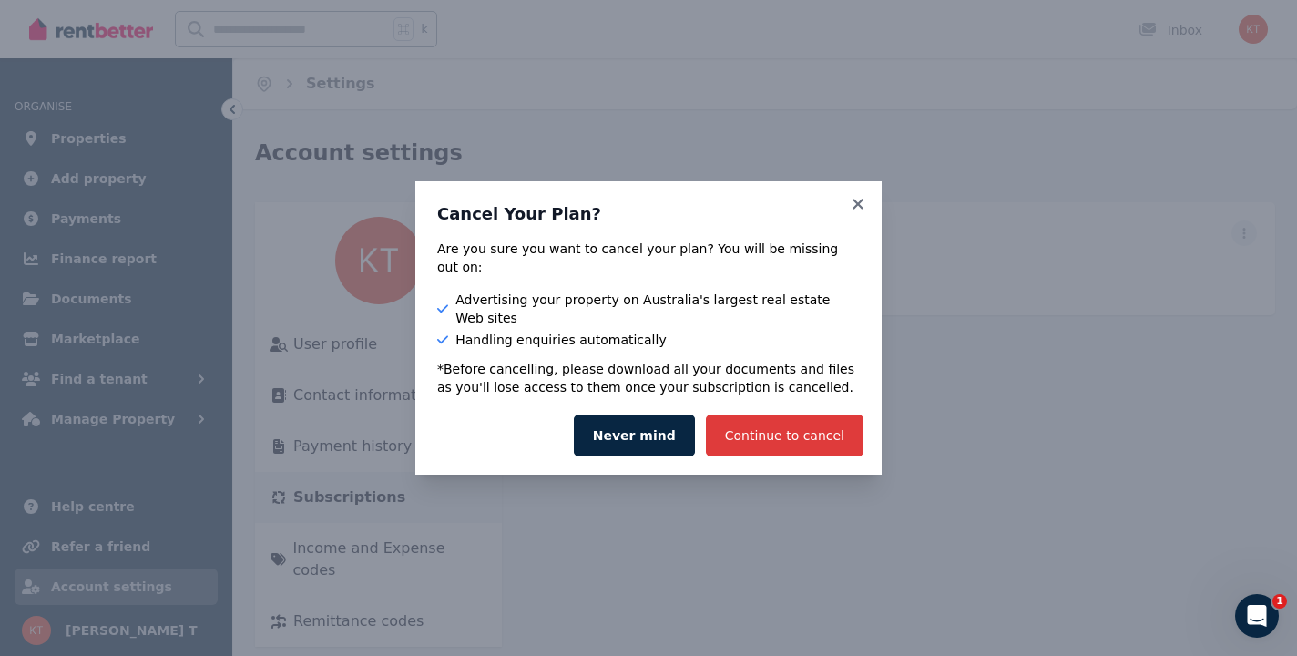
click at [811, 415] on button "Continue to cancel" at bounding box center [785, 436] width 158 height 42
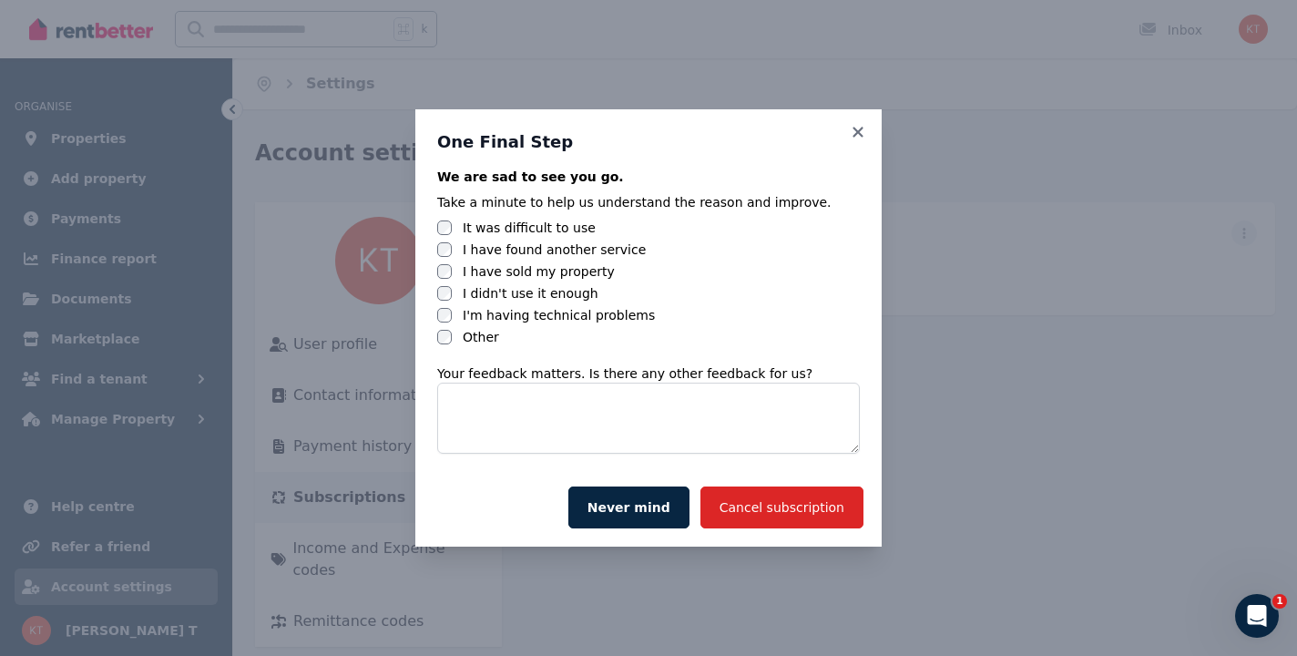
click at [493, 265] on label "I have sold my property" at bounding box center [539, 271] width 152 height 18
click at [798, 504] on button "Cancel subscription" at bounding box center [782, 508] width 163 height 42
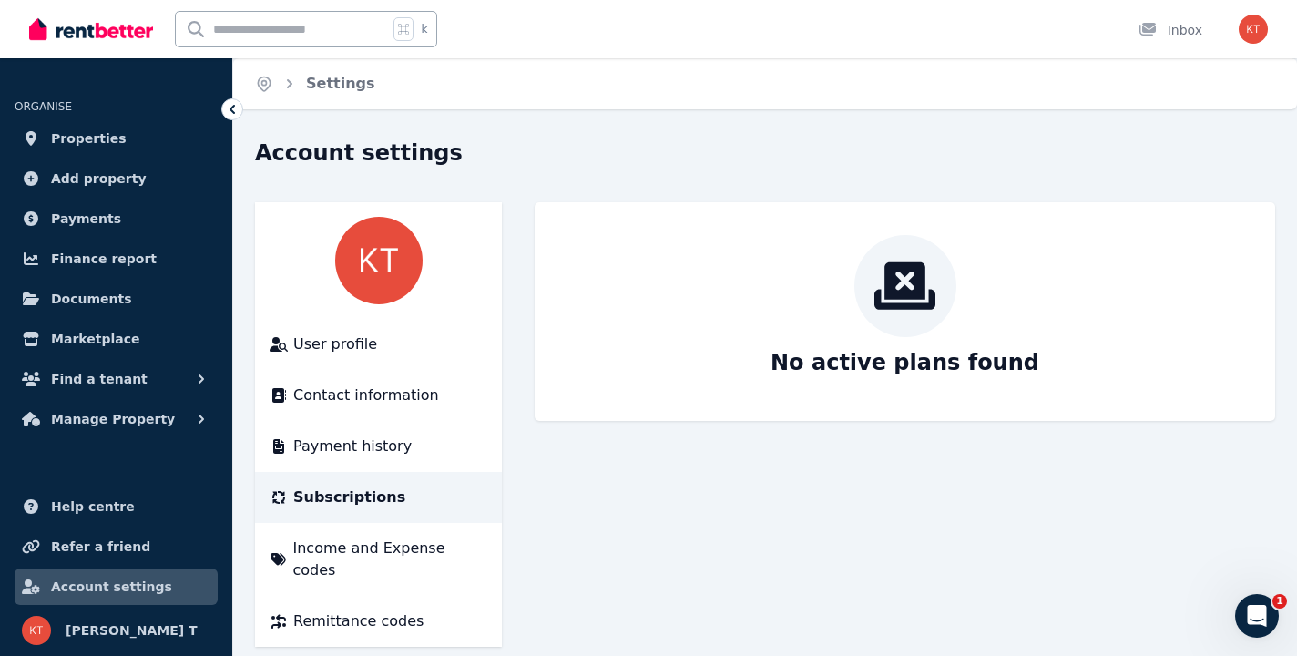
click at [1257, 17] on img "button" at bounding box center [1253, 29] width 29 height 29
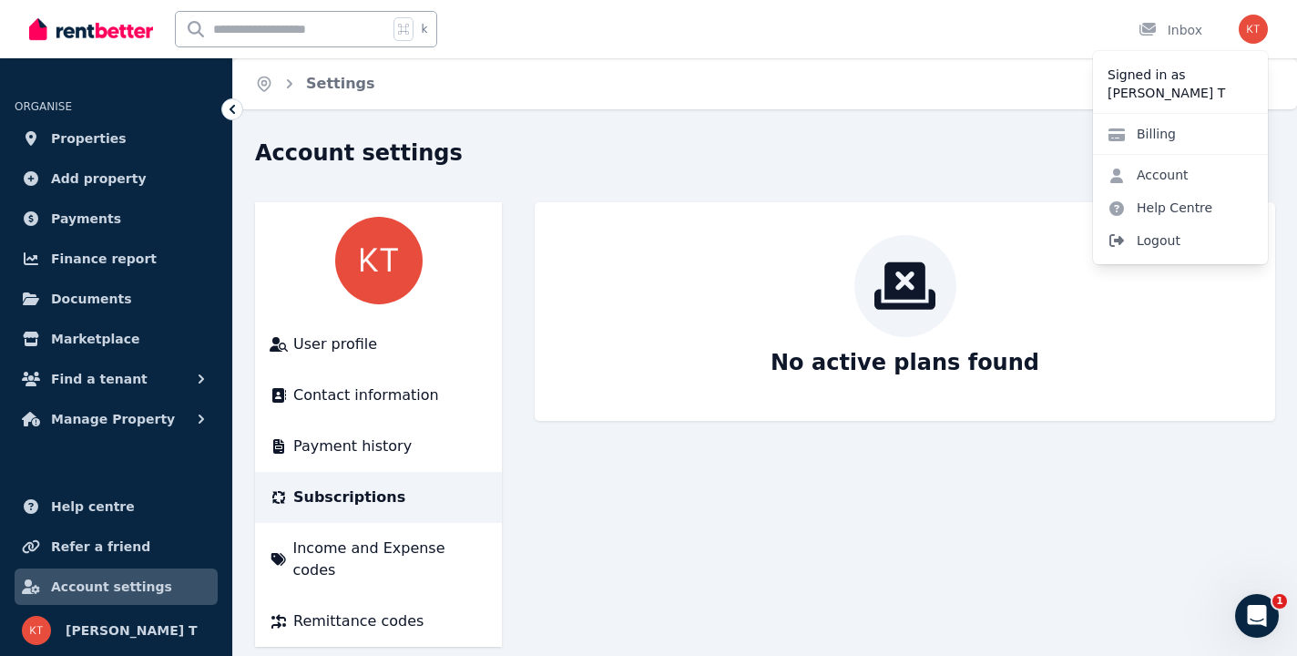
click at [1153, 234] on span "Logout" at bounding box center [1180, 240] width 175 height 33
